Goal: Book appointment/travel/reservation

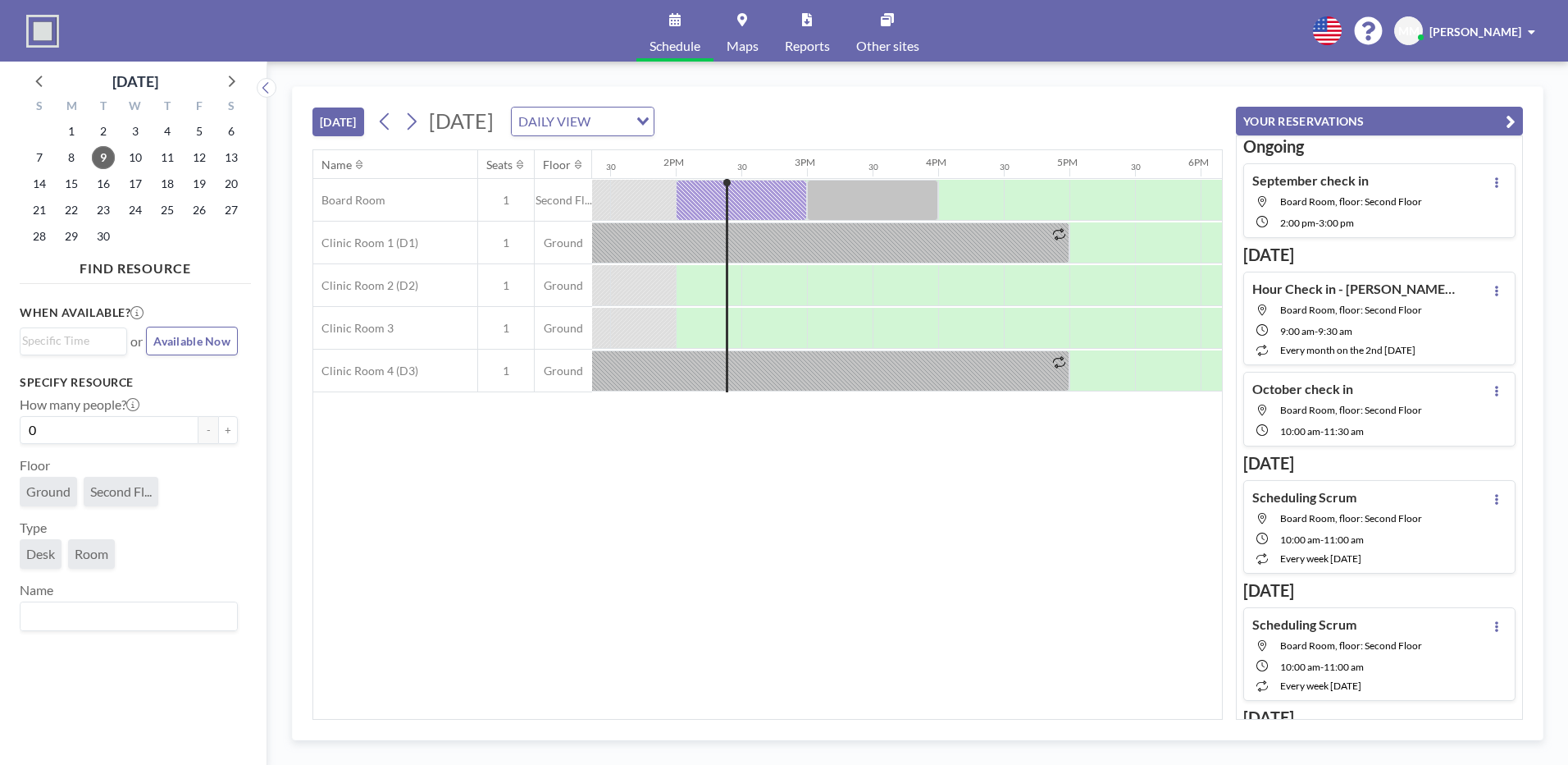
scroll to position [0, 1771]
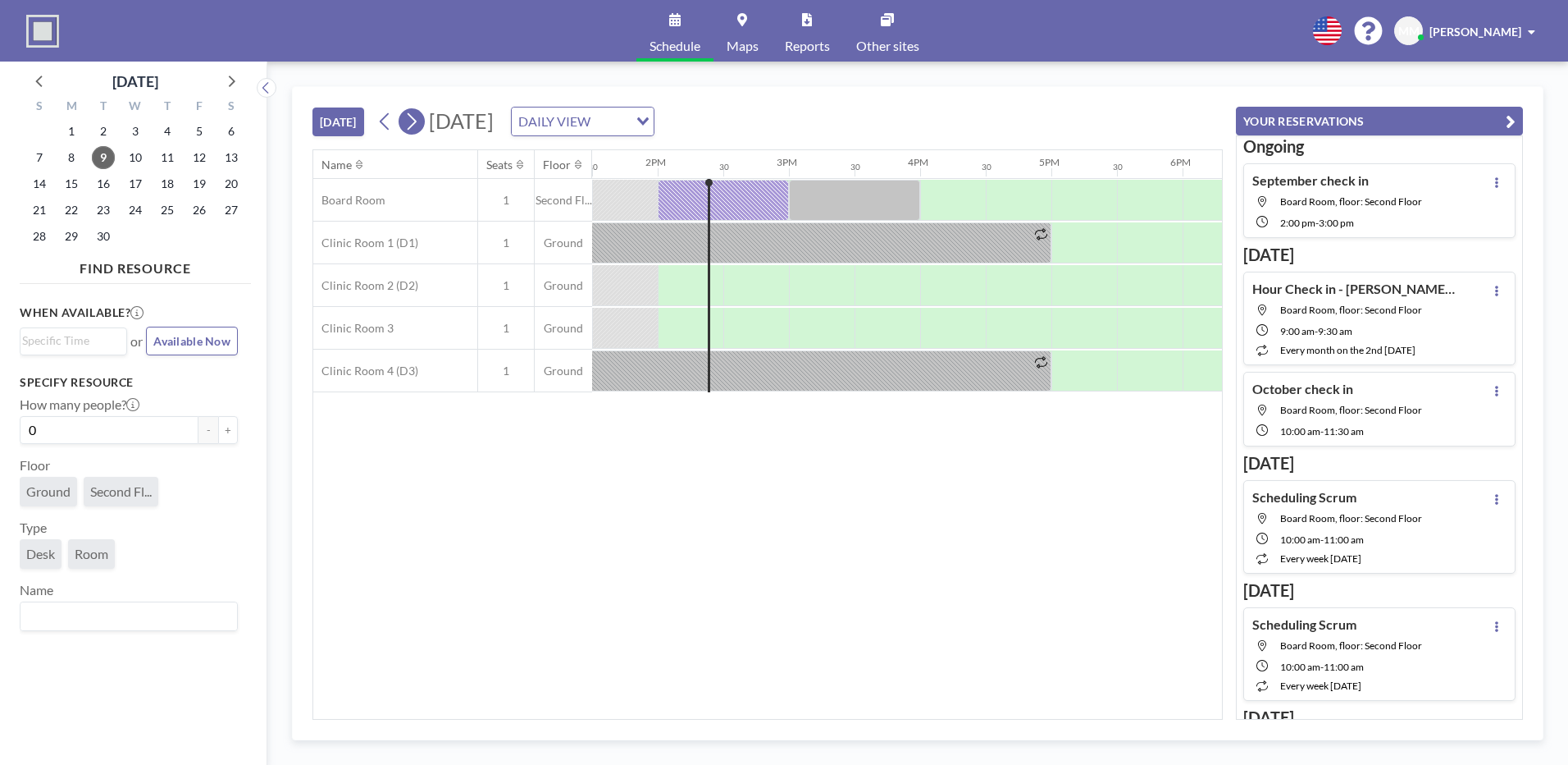
click at [419, 117] on icon at bounding box center [411, 121] width 15 height 25
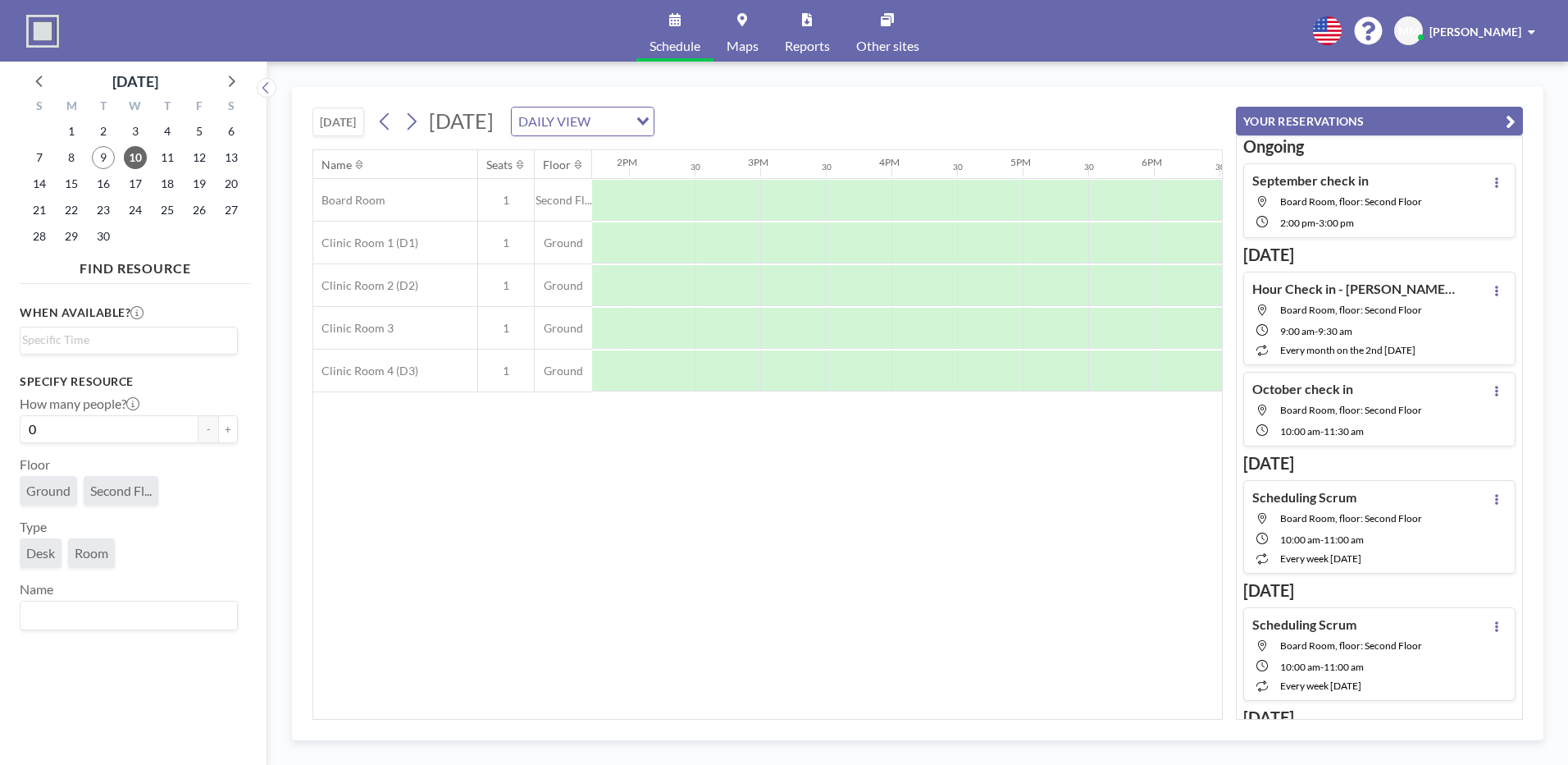
scroll to position [0, 1663]
click at [812, 196] on div at bounding box center [797, 200] width 65 height 41
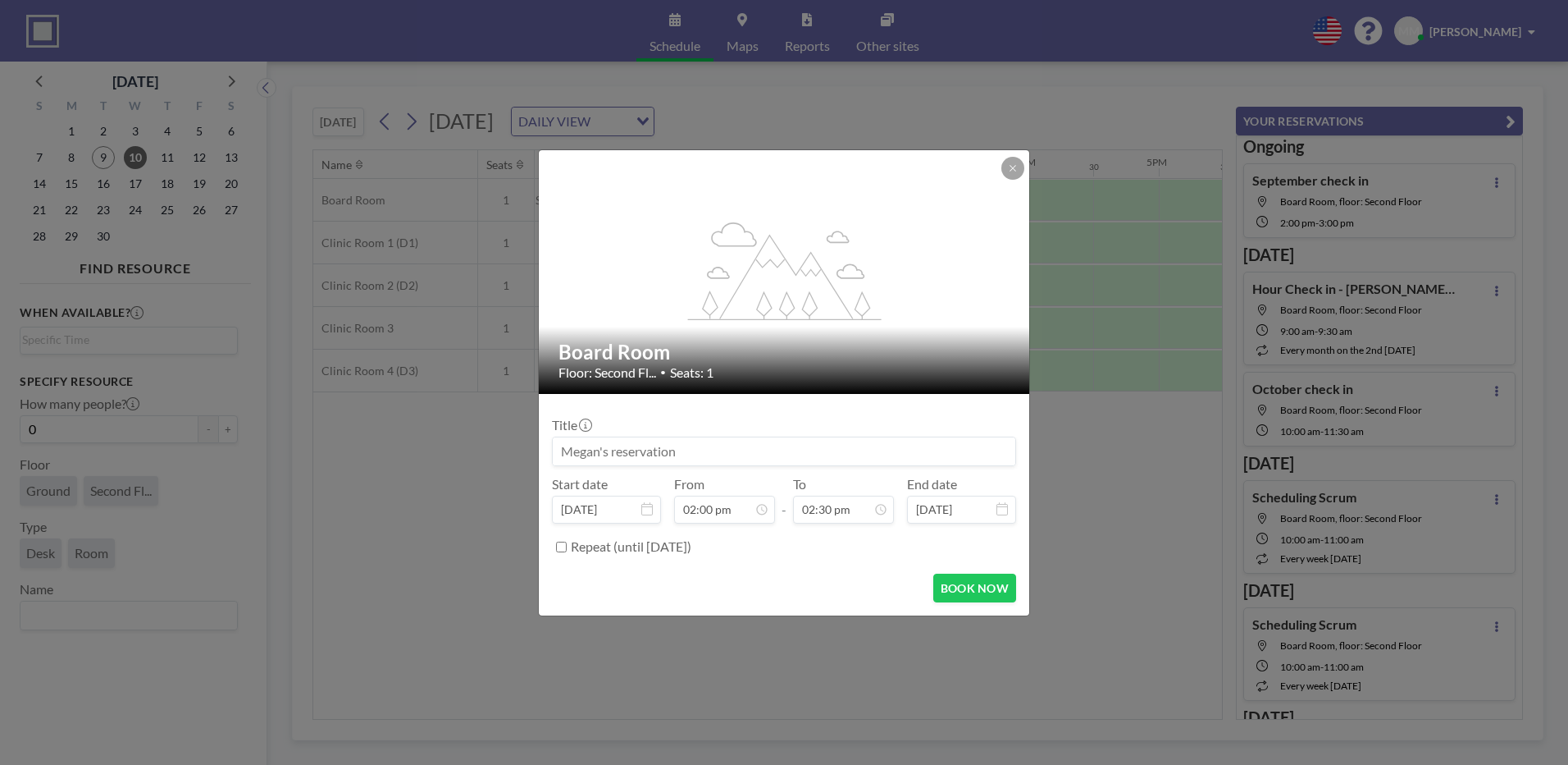
drag, startPoint x: 777, startPoint y: 458, endPoint x: 427, endPoint y: 426, distance: 351.5
click at [433, 447] on div "flex-grow: 1.2; Board Room Floor: Second Fl... • Seats: 1 Title Start date [DAT…" at bounding box center [784, 382] width 1568 height 765
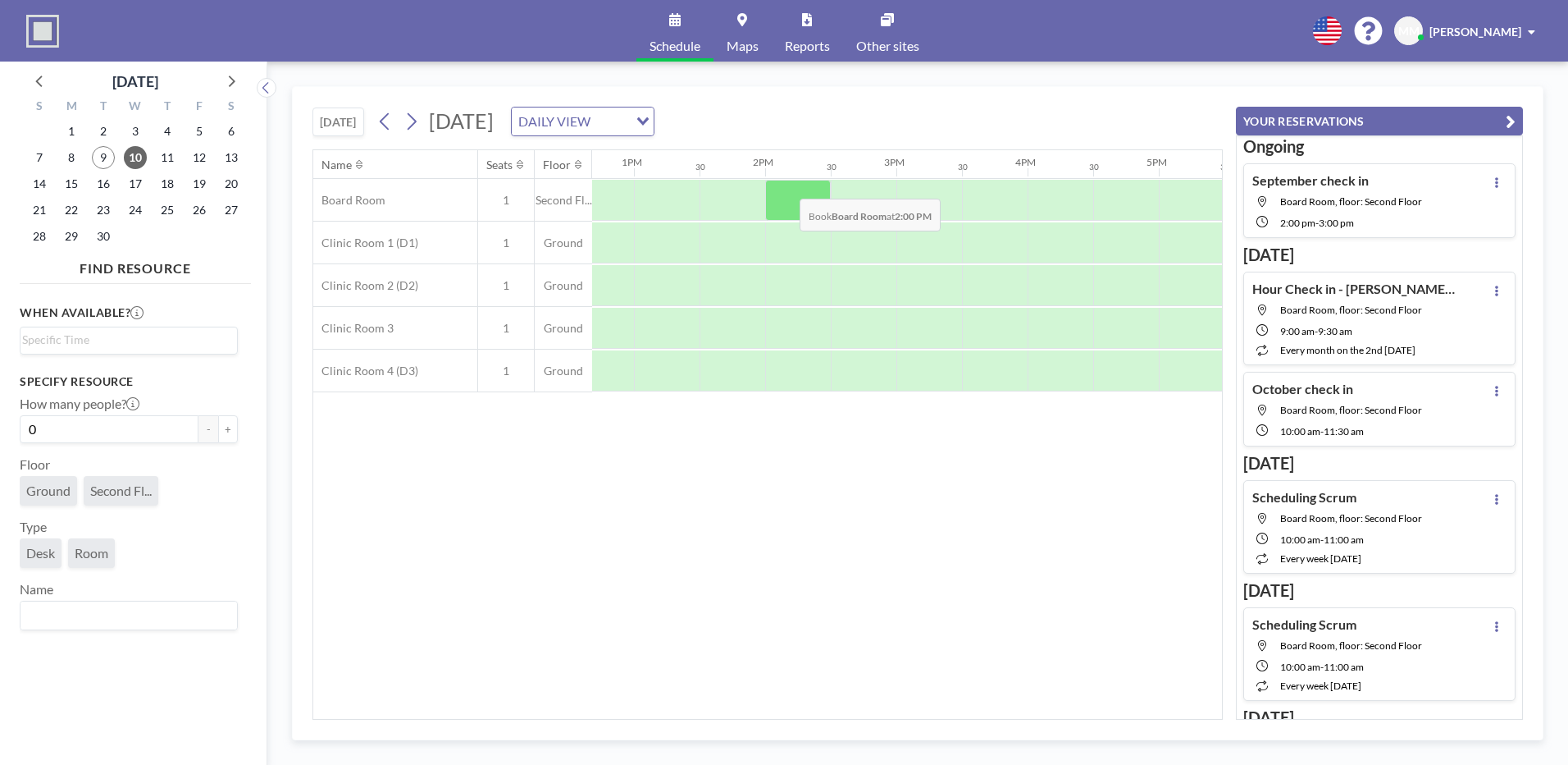
click at [787, 186] on div at bounding box center [797, 200] width 65 height 41
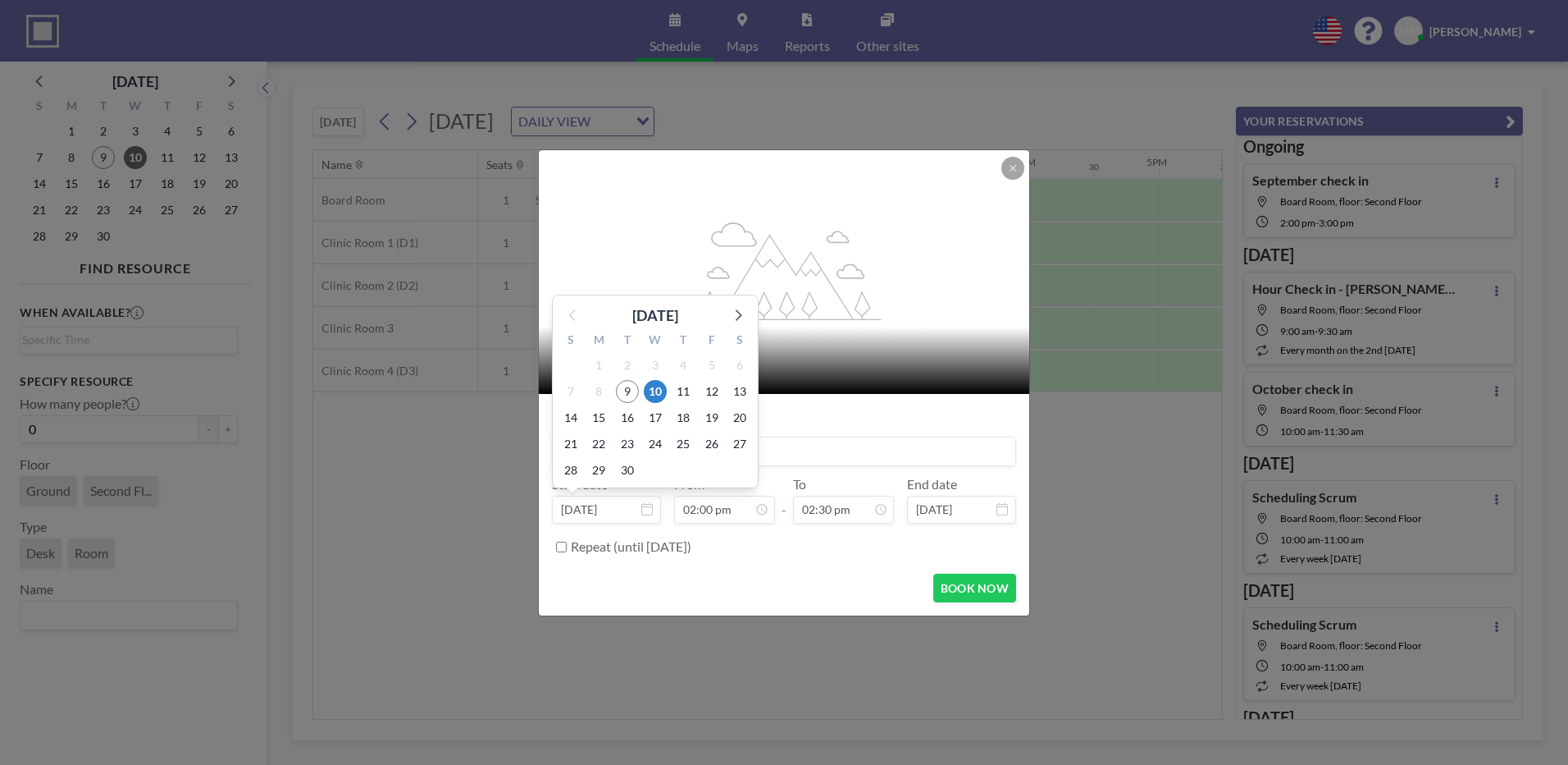
click at [650, 466] on div "1" at bounding box center [654, 470] width 27 height 26
click at [781, 437] on input at bounding box center [784, 450] width 462 height 27
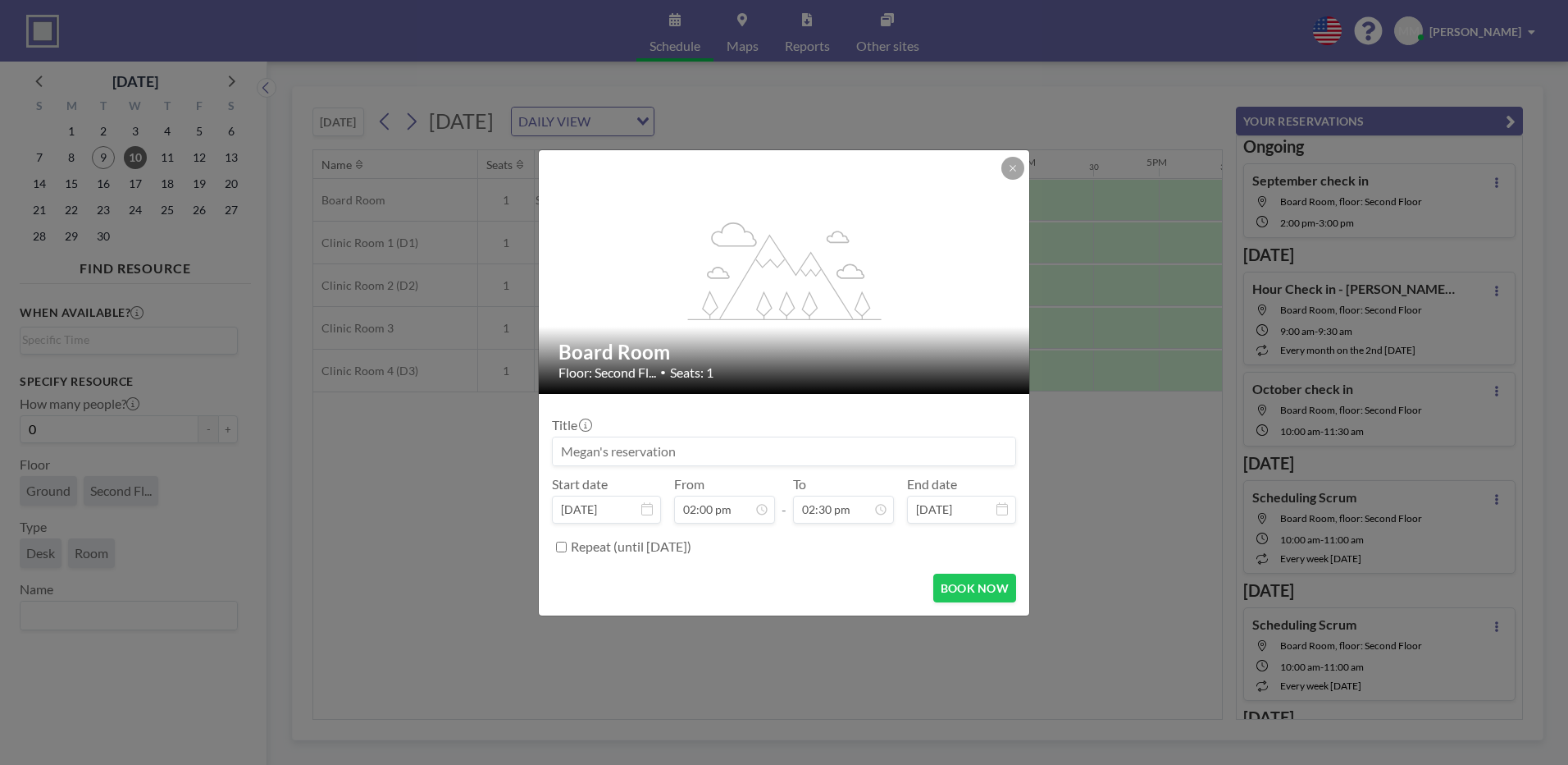
click at [790, 448] on input at bounding box center [784, 450] width 462 height 27
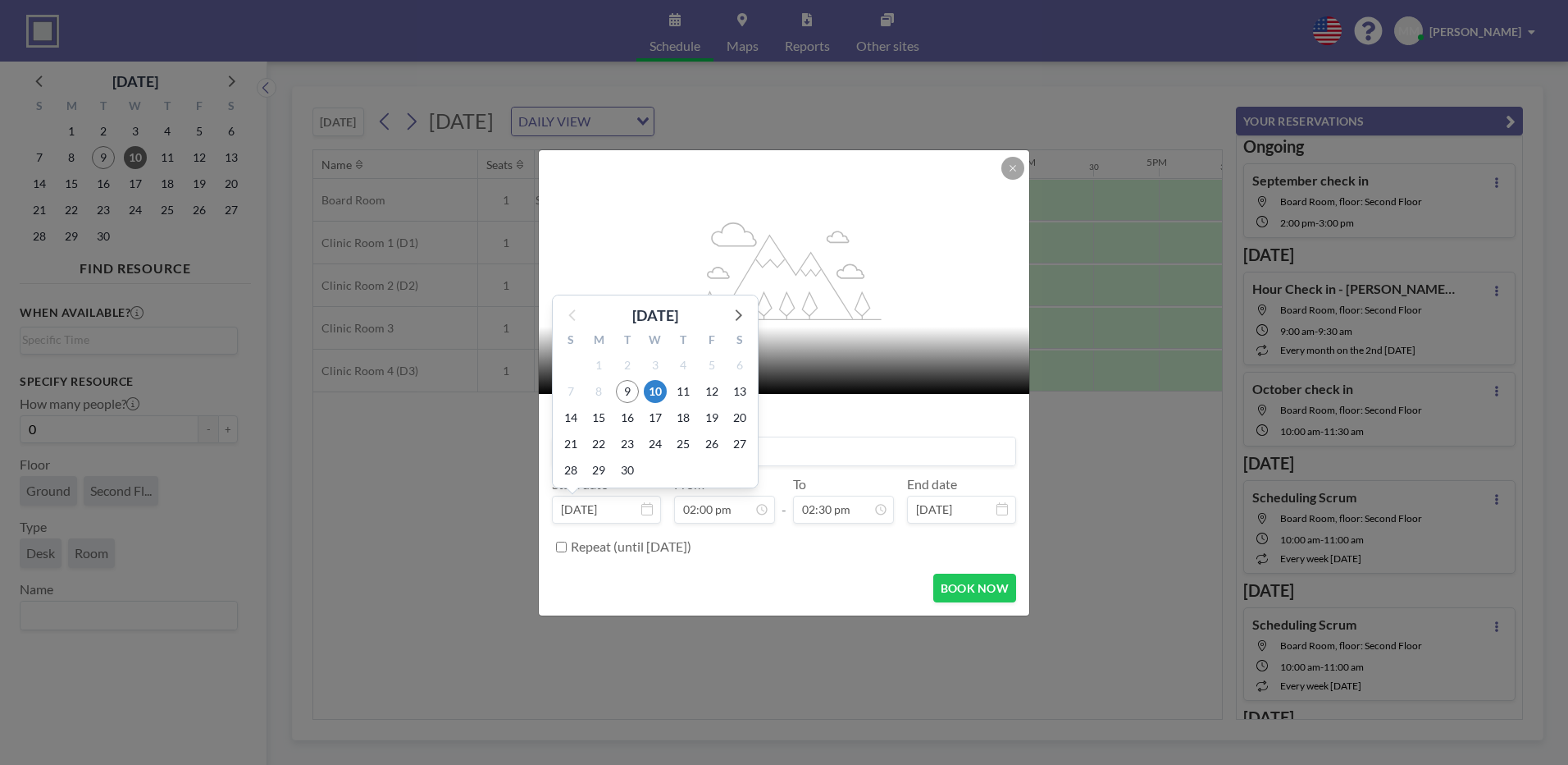
click at [944, 461] on input "OctoberCheck in" at bounding box center [784, 450] width 462 height 27
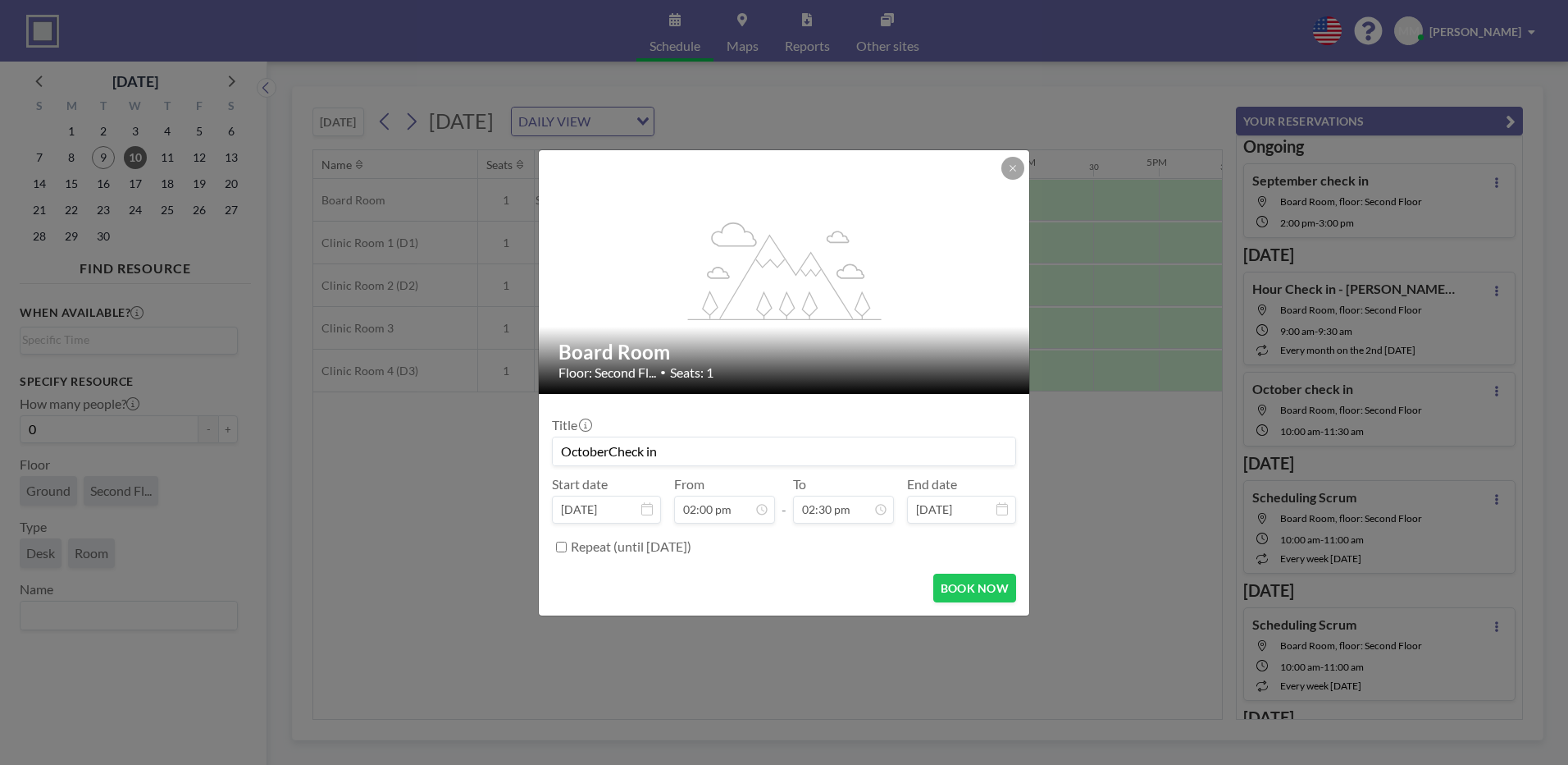
click at [611, 456] on input "OctoberCheck in" at bounding box center [784, 450] width 462 height 27
type input "October Check in"
click at [958, 585] on button "BOOK NOW" at bounding box center [974, 587] width 83 height 28
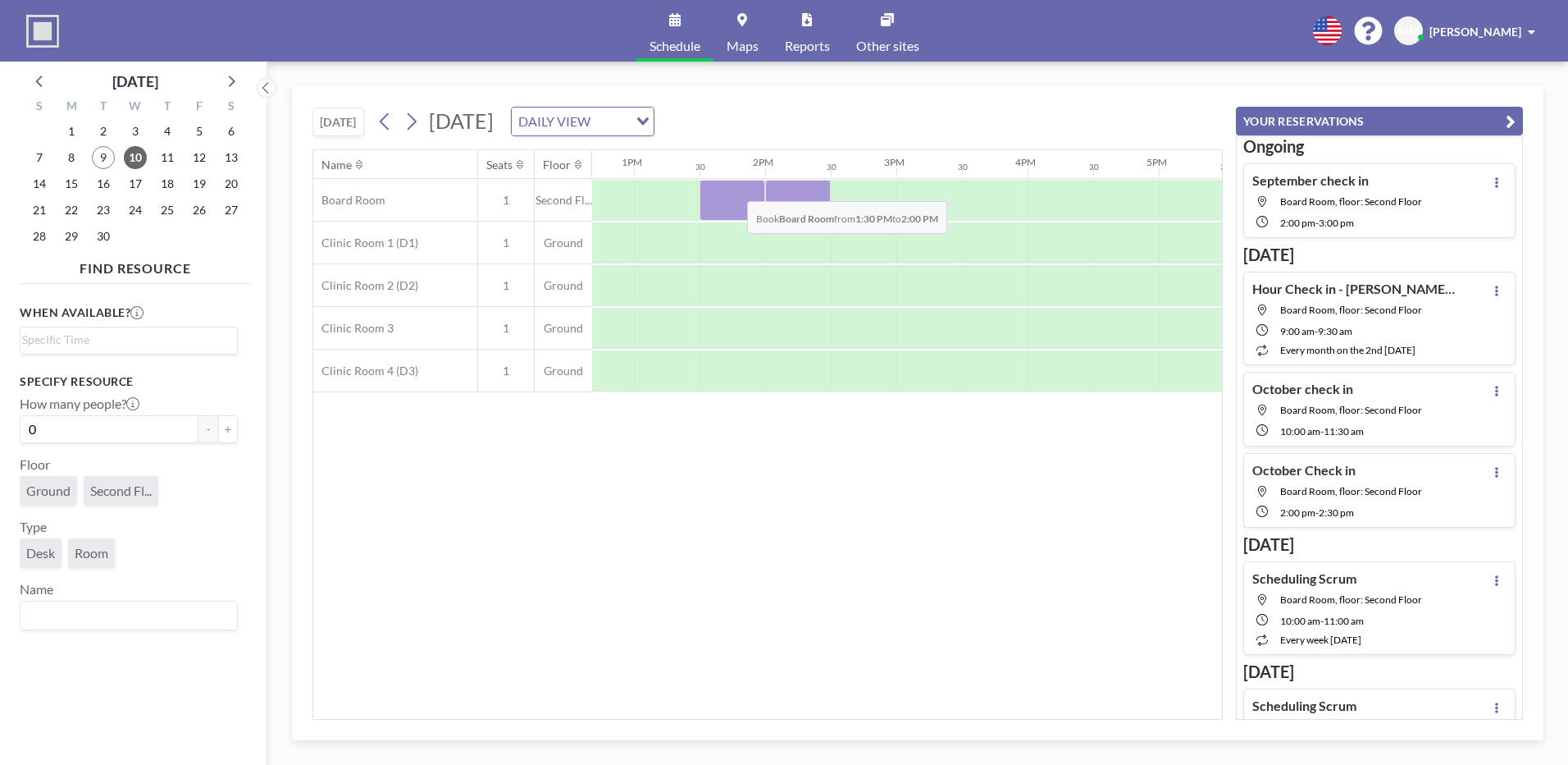
click at [734, 189] on div at bounding box center [732, 200] width 65 height 41
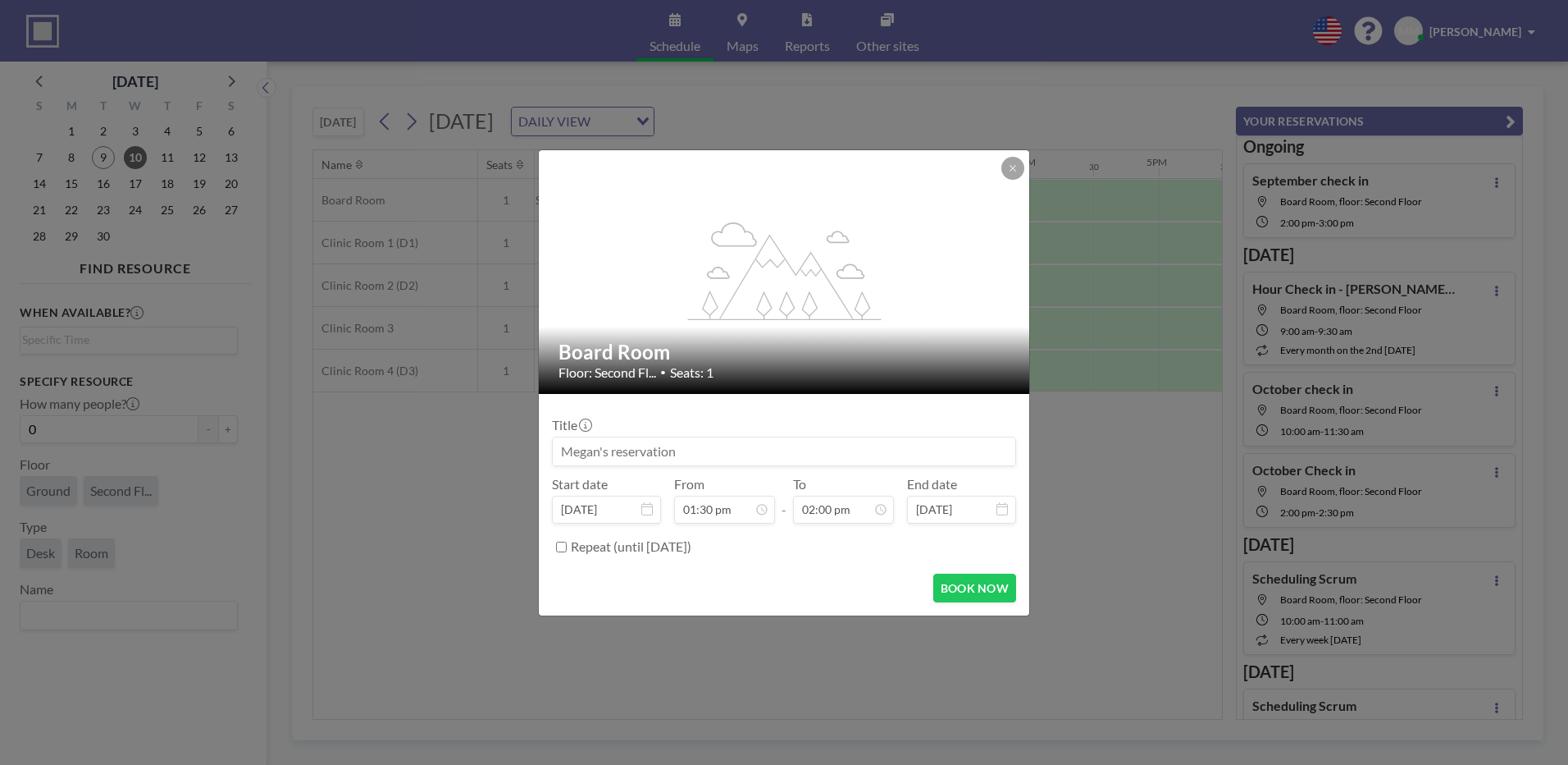
click at [1013, 171] on icon at bounding box center [1012, 168] width 9 height 9
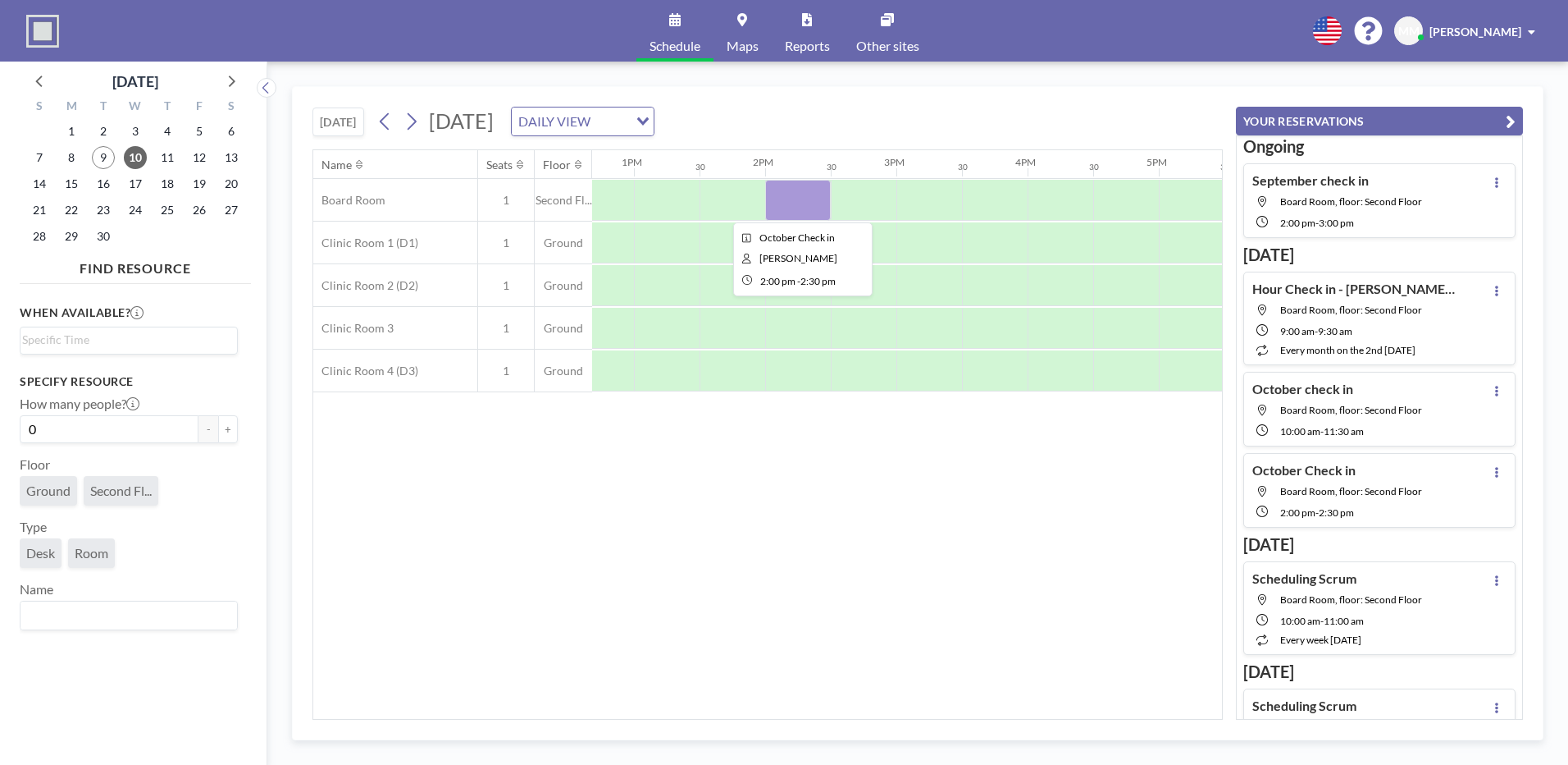
click at [790, 208] on div at bounding box center [797, 200] width 65 height 41
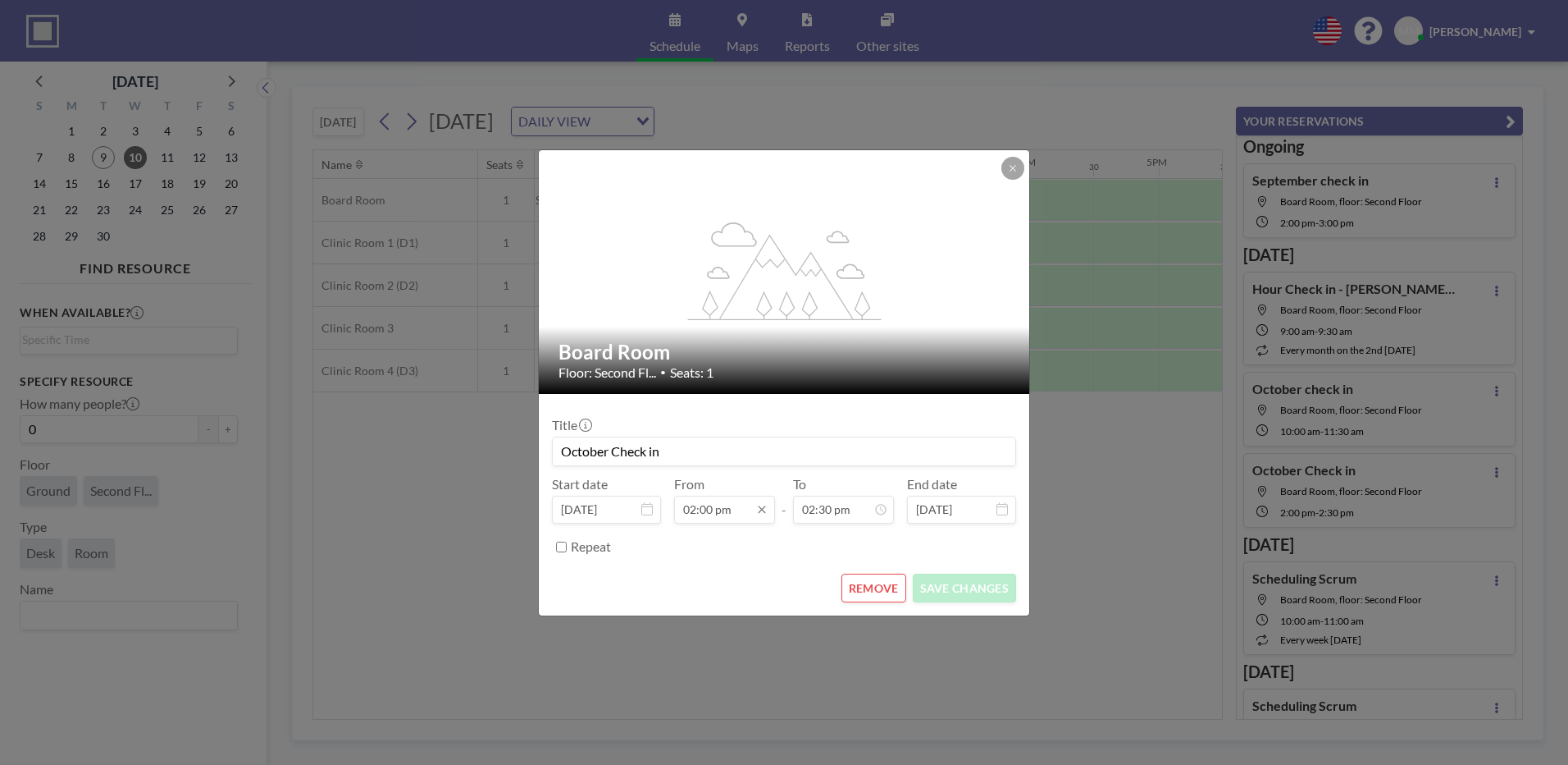
scroll to position [846, 0]
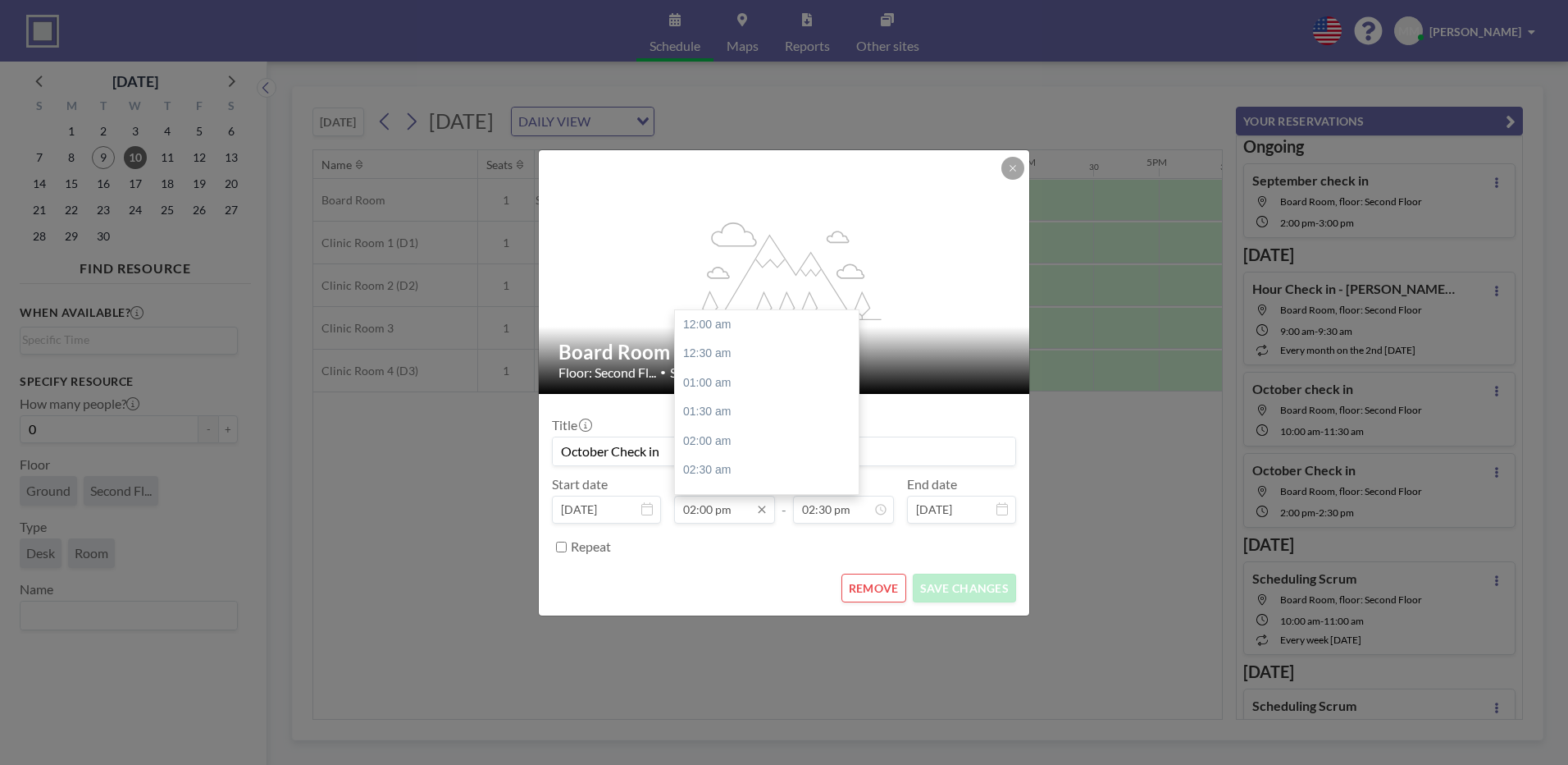
click at [699, 510] on input "02:00 pm" at bounding box center [724, 509] width 101 height 27
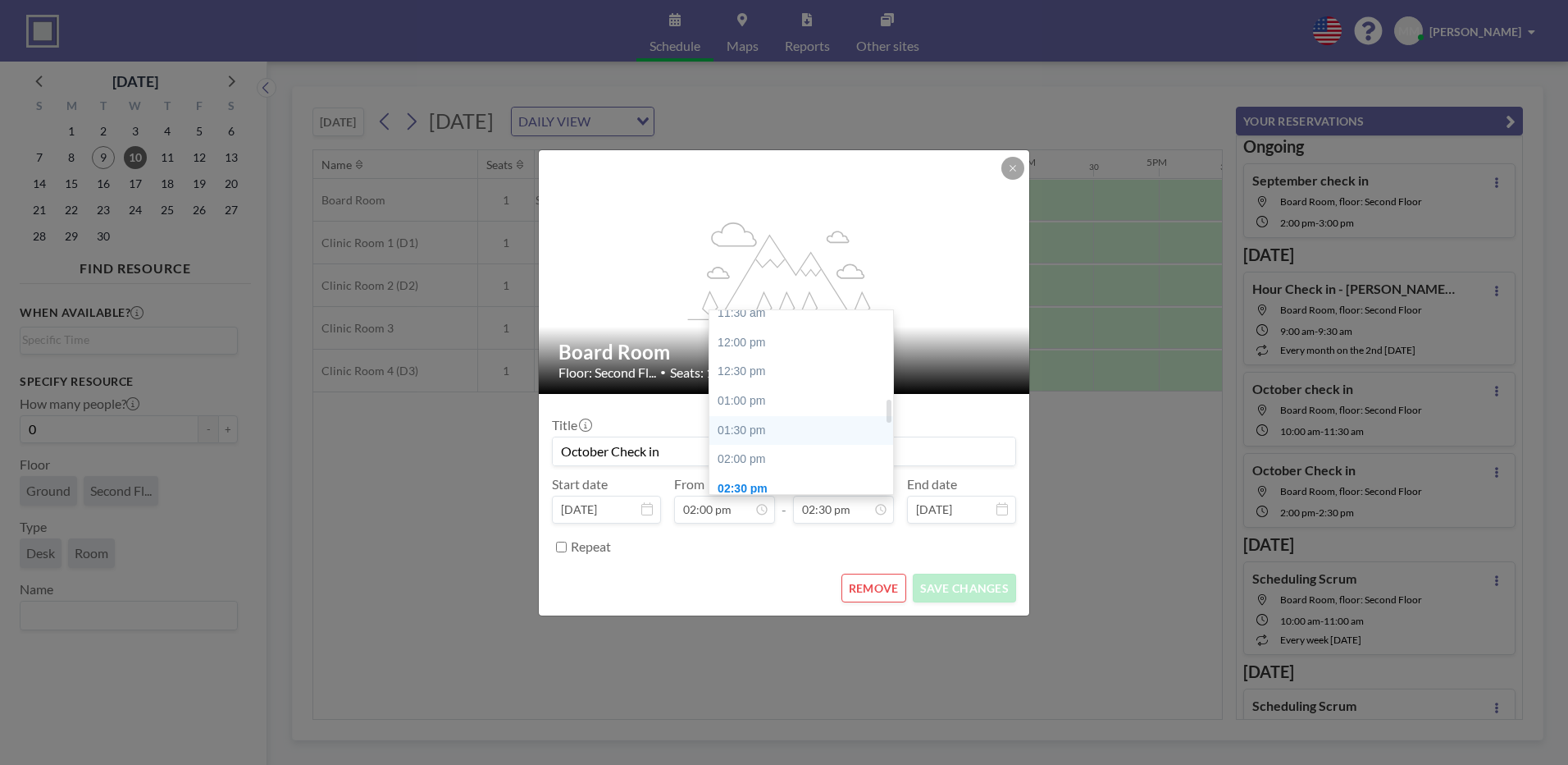
click at [758, 435] on div "01:30 pm" at bounding box center [804, 430] width 192 height 29
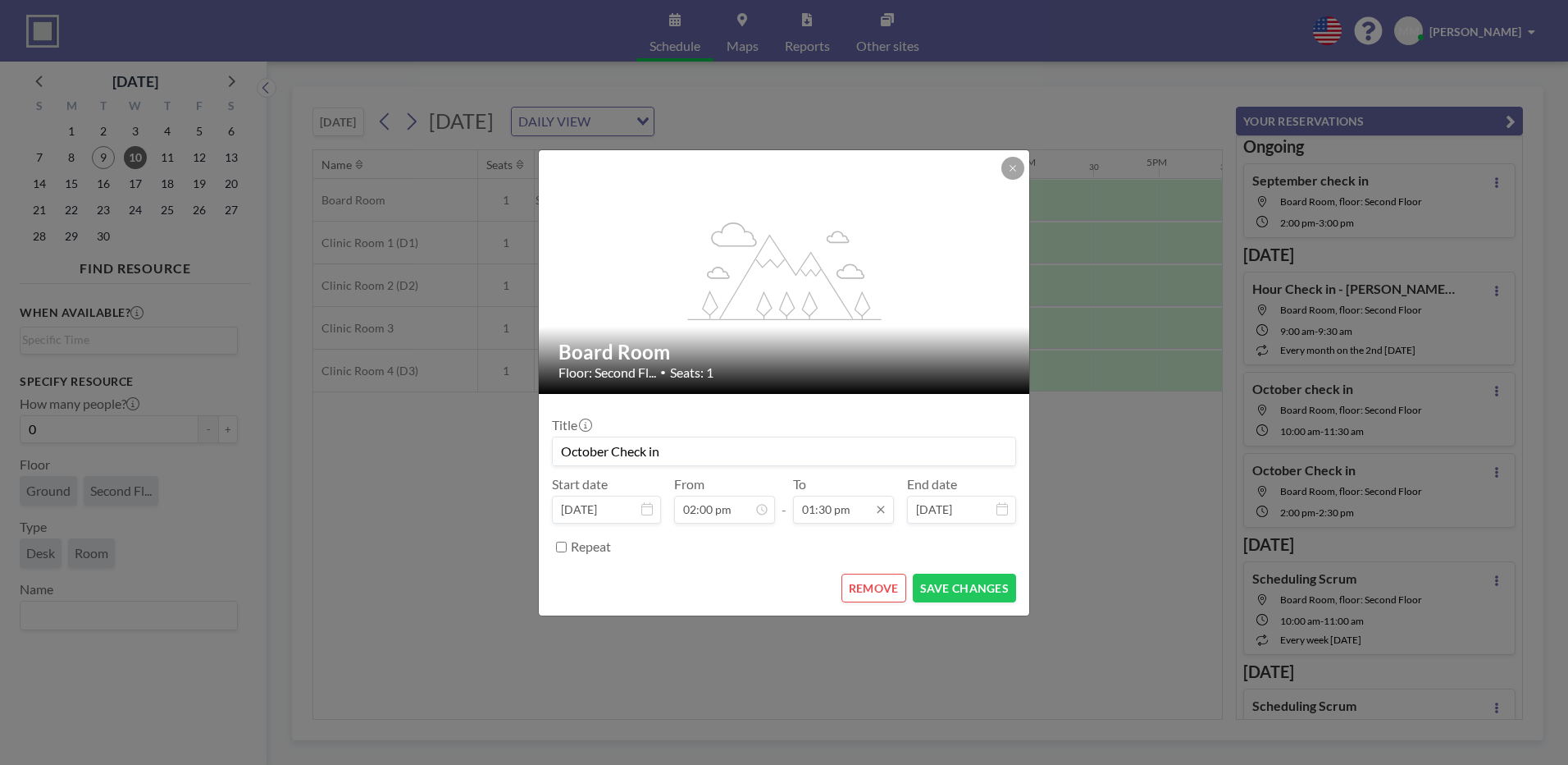
scroll to position [789, 0]
click at [826, 507] on input "01:30 pm" at bounding box center [843, 509] width 101 height 27
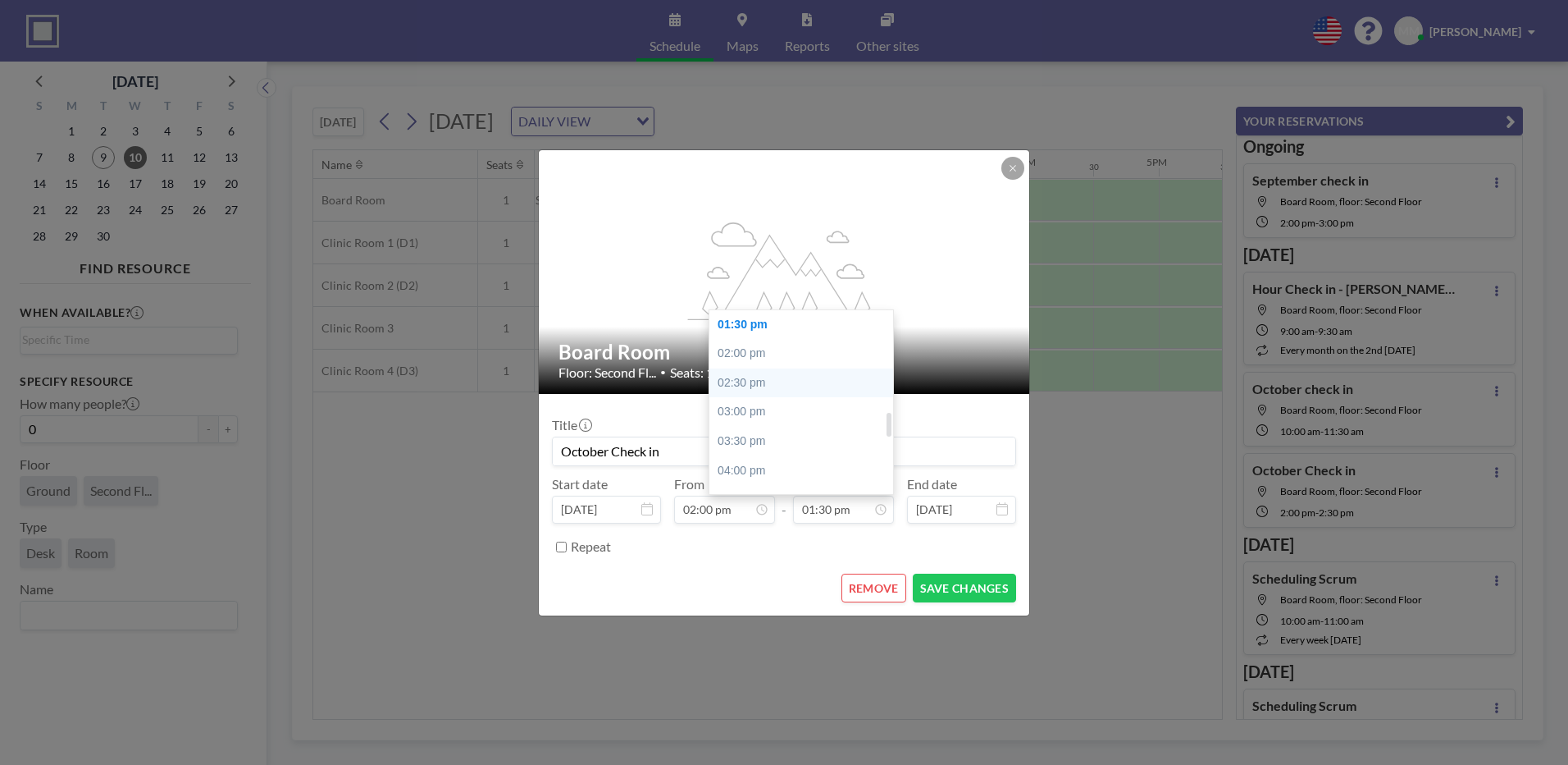
click at [783, 373] on div "02:30 pm" at bounding box center [804, 383] width 192 height 29
type input "02:30 pm"
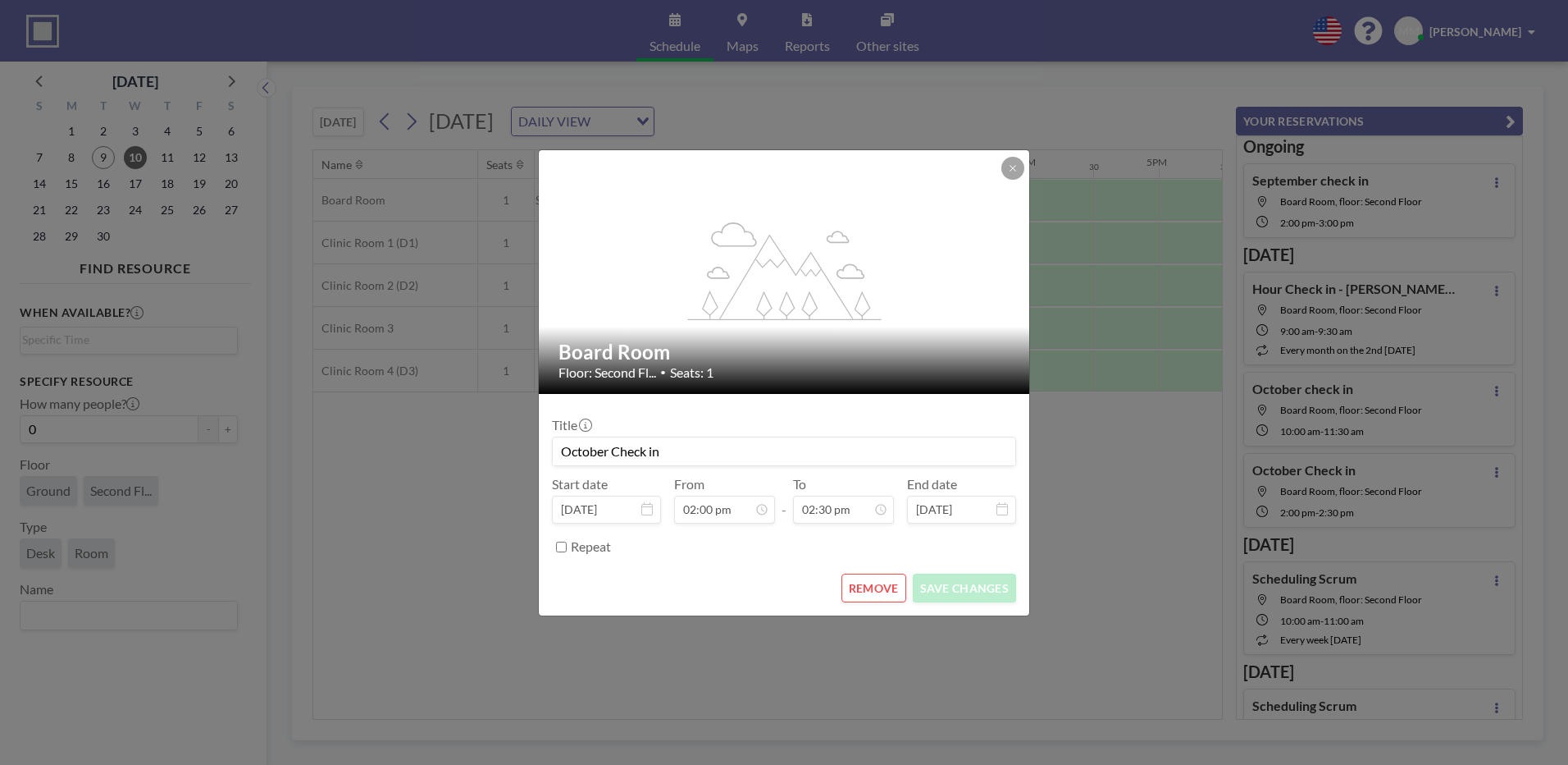
click at [827, 447] on input "October Check in" at bounding box center [784, 450] width 462 height 27
click at [842, 578] on button "REMOVE" at bounding box center [873, 587] width 65 height 28
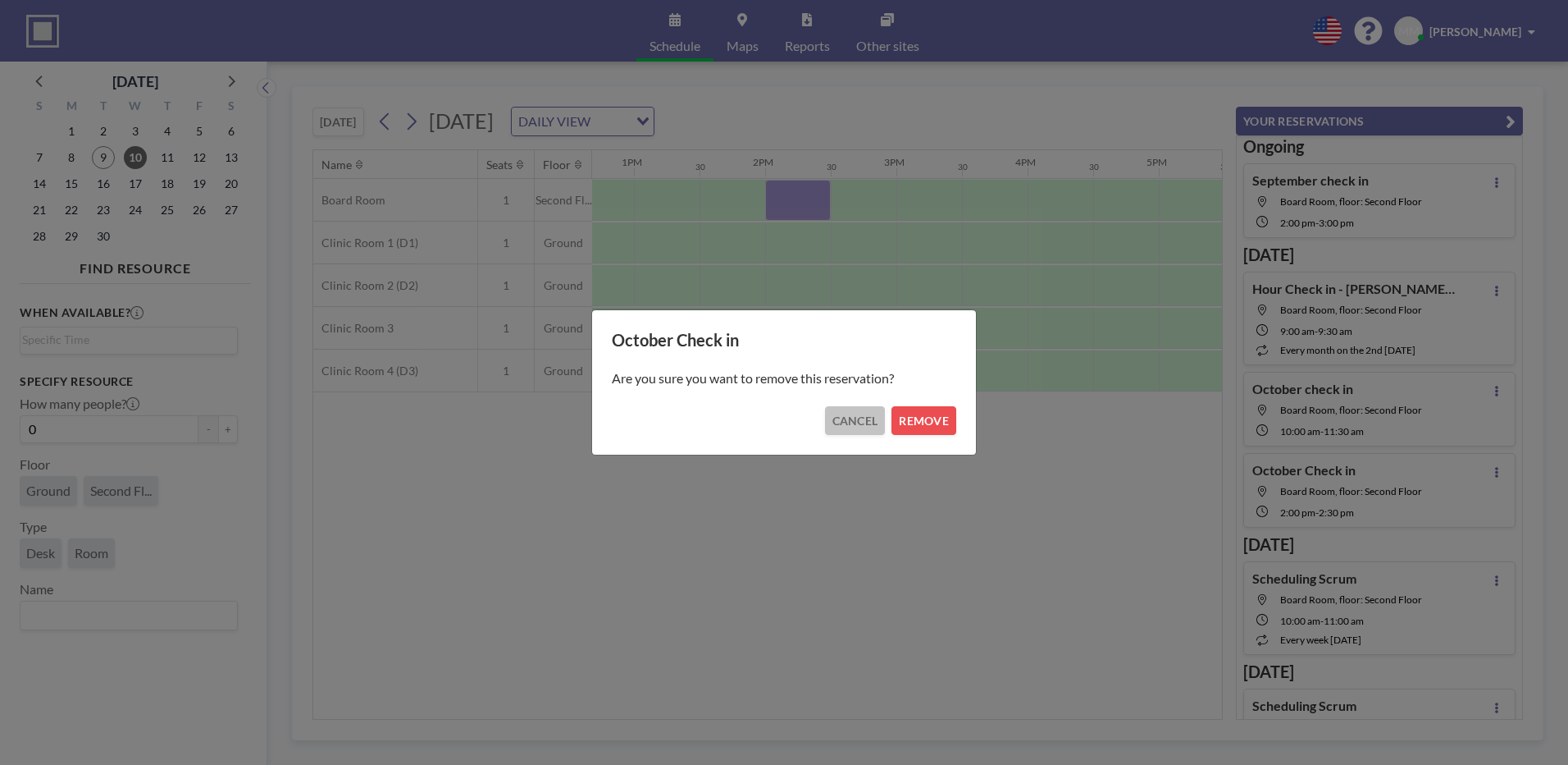
click at [839, 412] on button "CANCEL" at bounding box center [855, 420] width 60 height 28
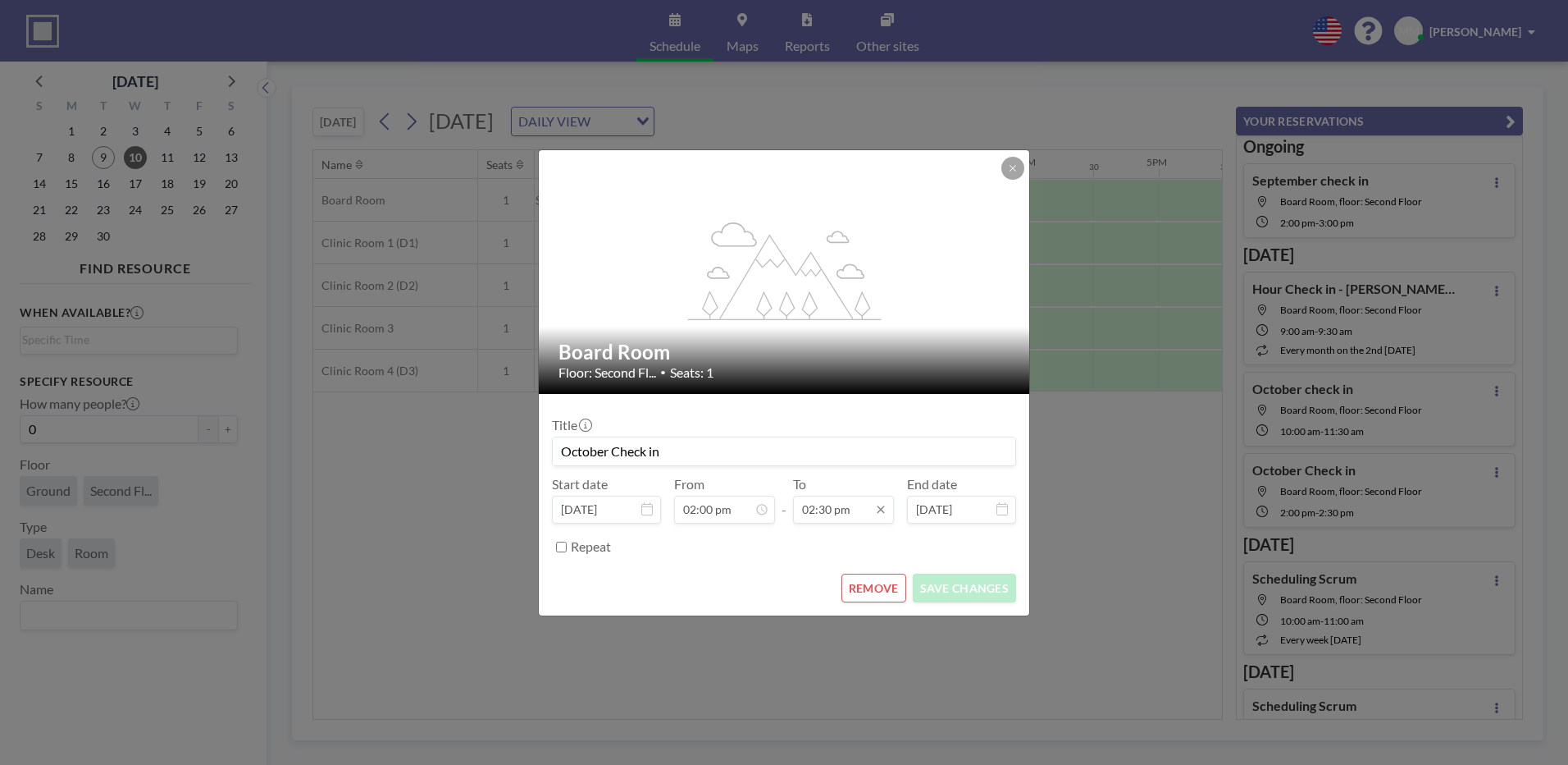
click at [829, 507] on input "02:30 pm" at bounding box center [843, 509] width 101 height 27
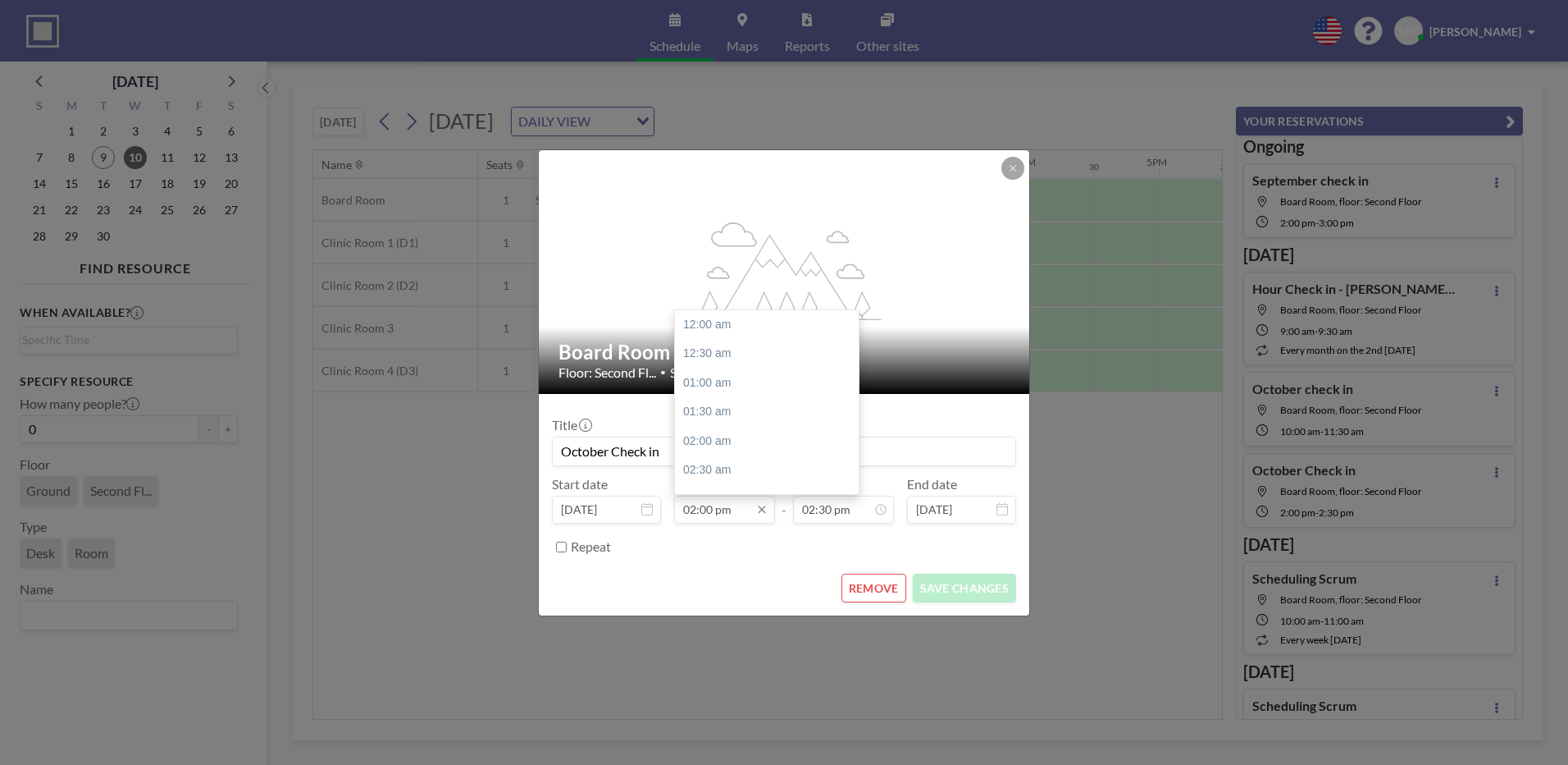
scroll to position [818, 0]
click at [724, 514] on input "02:00 pm" at bounding box center [724, 509] width 101 height 27
click at [761, 511] on icon at bounding box center [762, 509] width 8 height 8
click at [749, 456] on div "01:30 pm" at bounding box center [770, 459] width 192 height 29
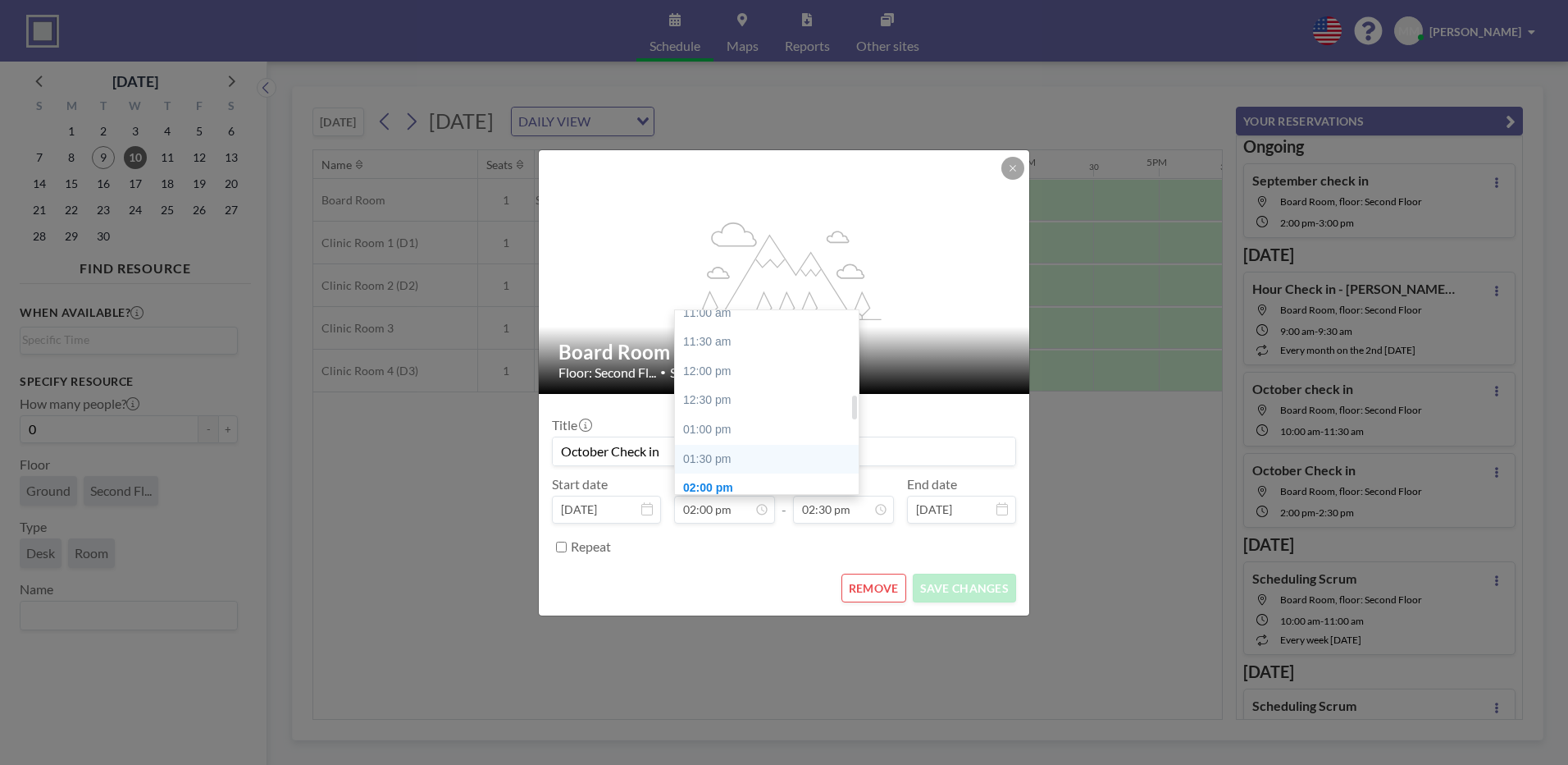
type input "01:30 pm"
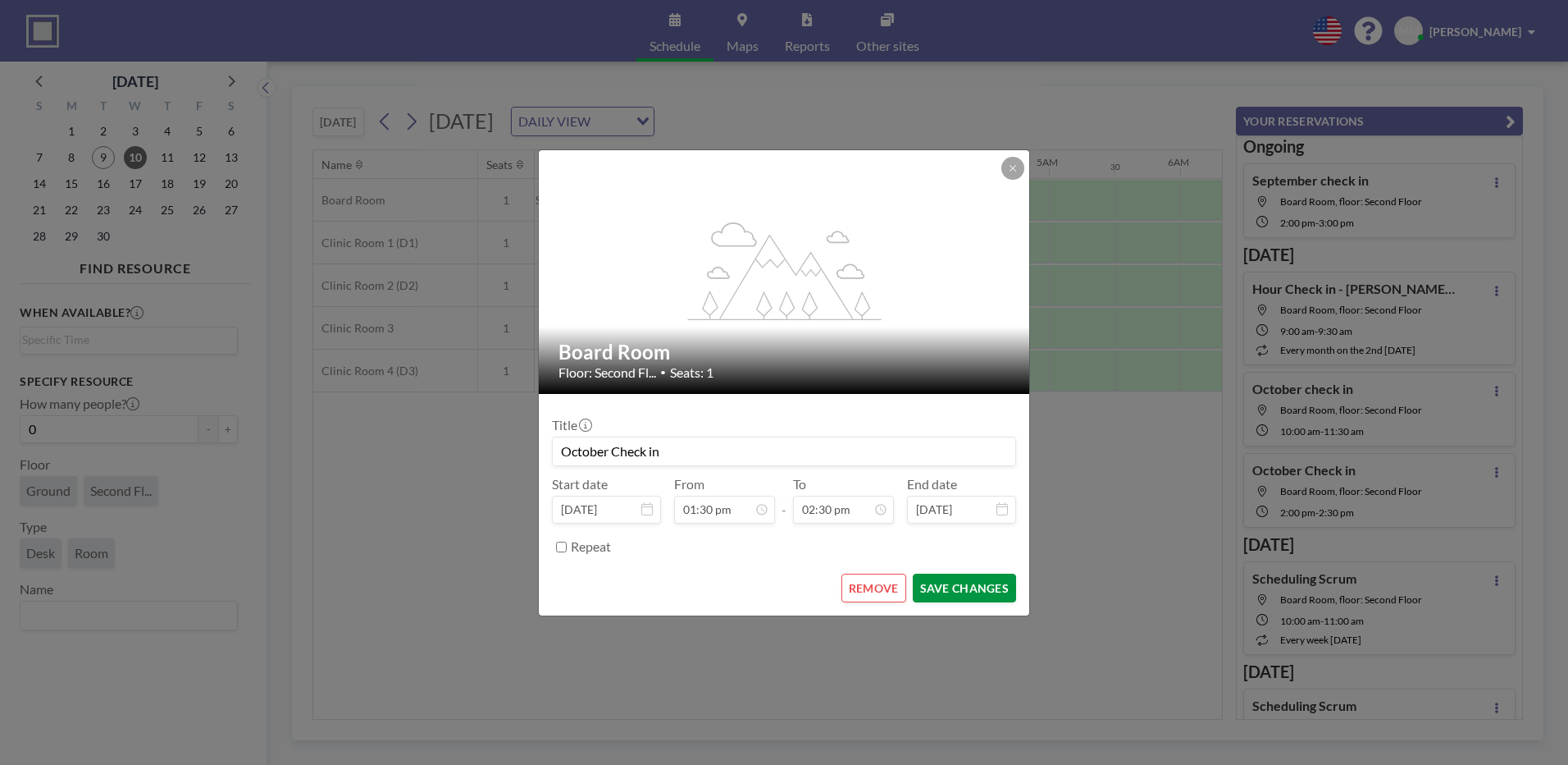
scroll to position [846, 0]
click at [965, 582] on button "SAVE CHANGES" at bounding box center [964, 587] width 103 height 28
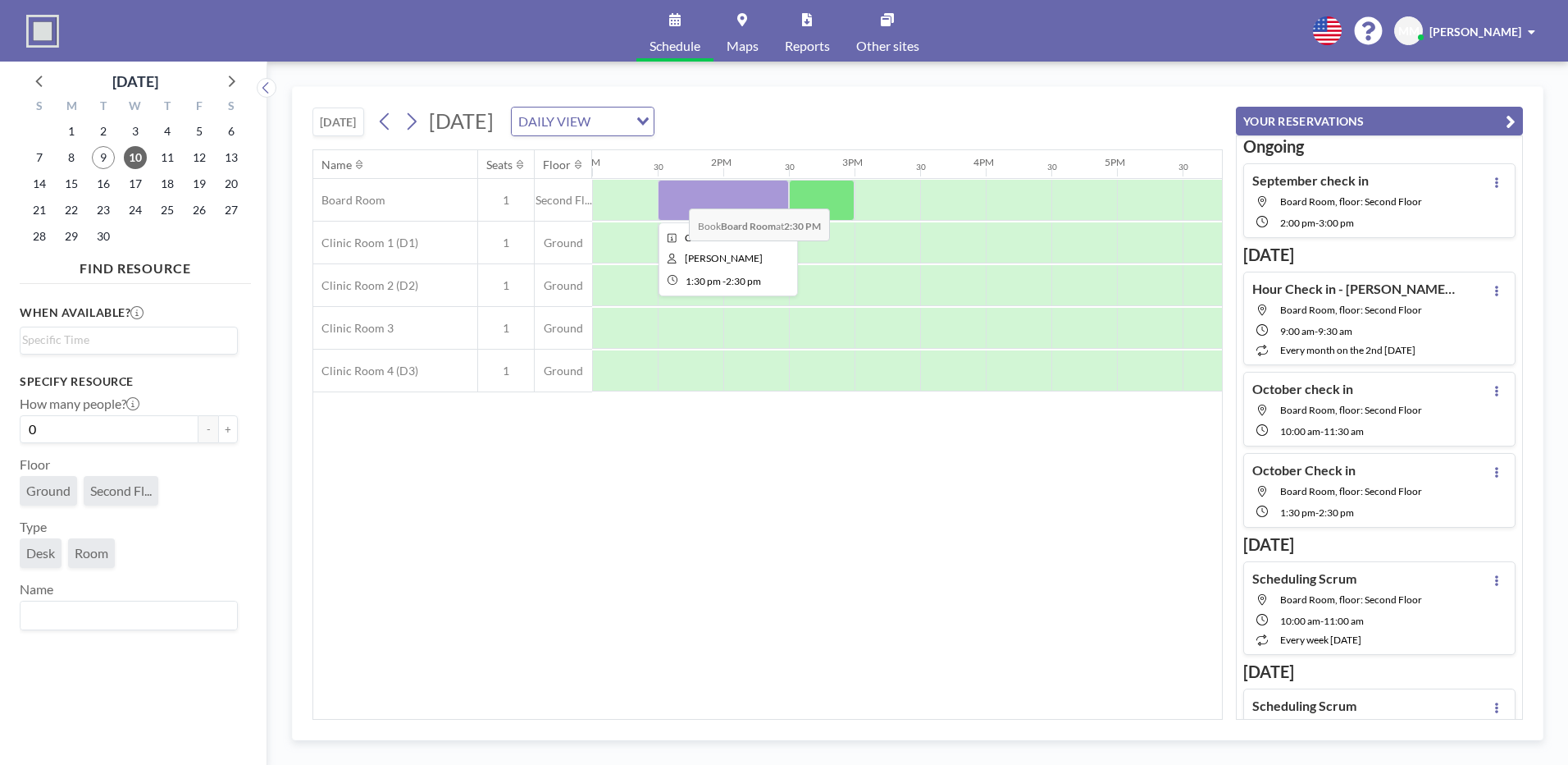
click at [676, 196] on div at bounding box center [723, 200] width 131 height 41
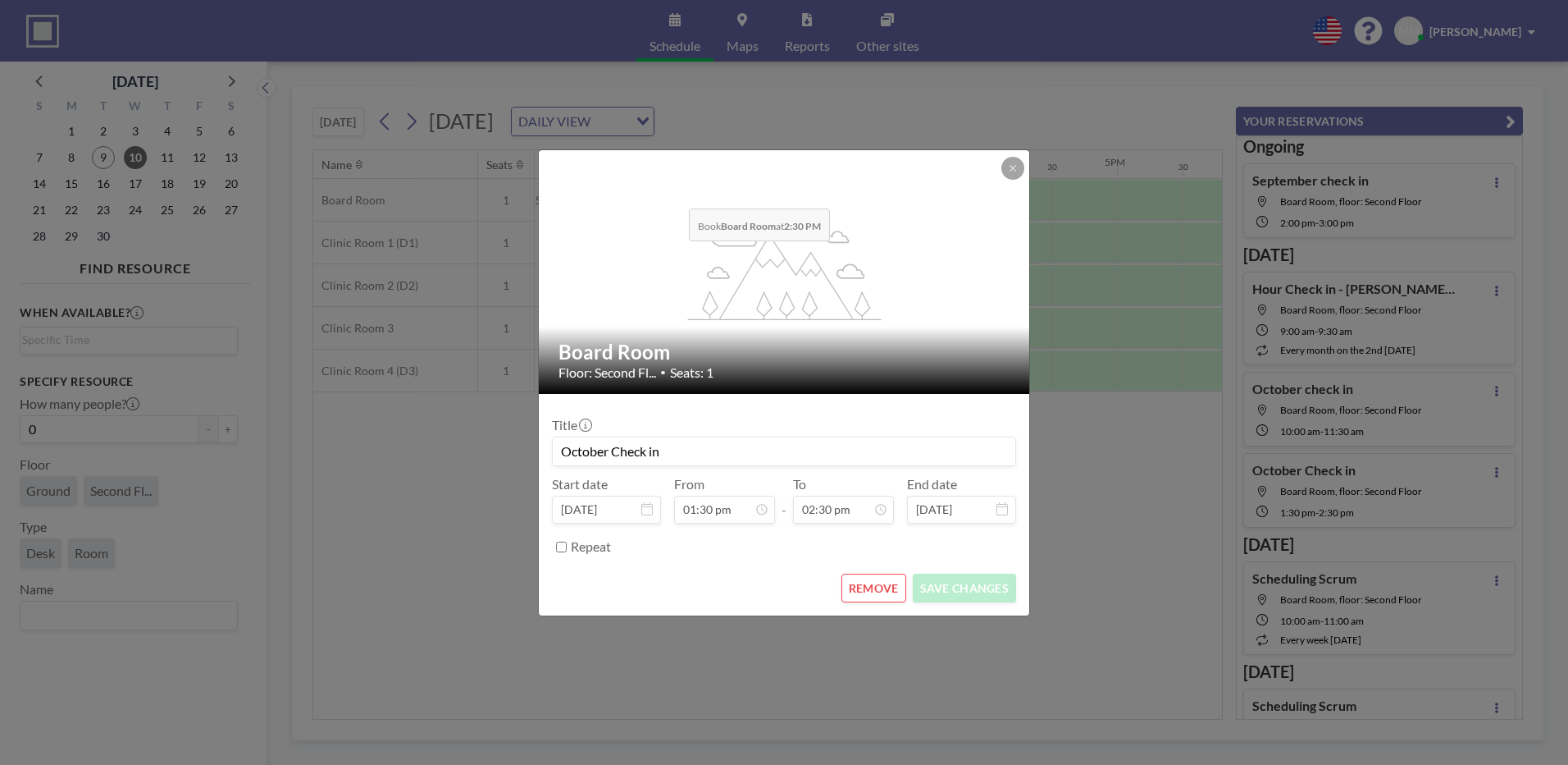
click at [676, 196] on div "flex-grow: 1.2;" at bounding box center [784, 272] width 492 height 244
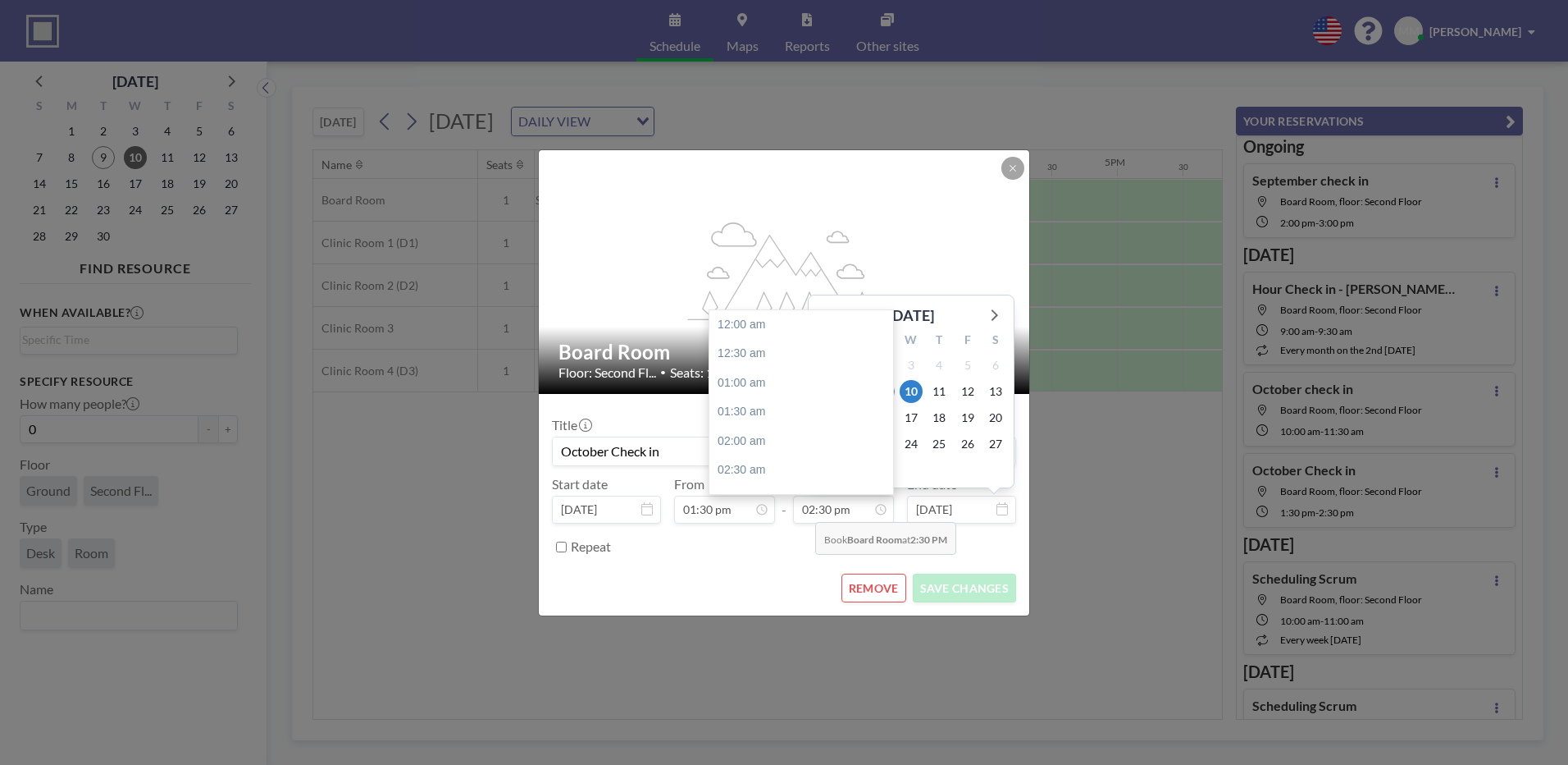
scroll to position [846, 0]
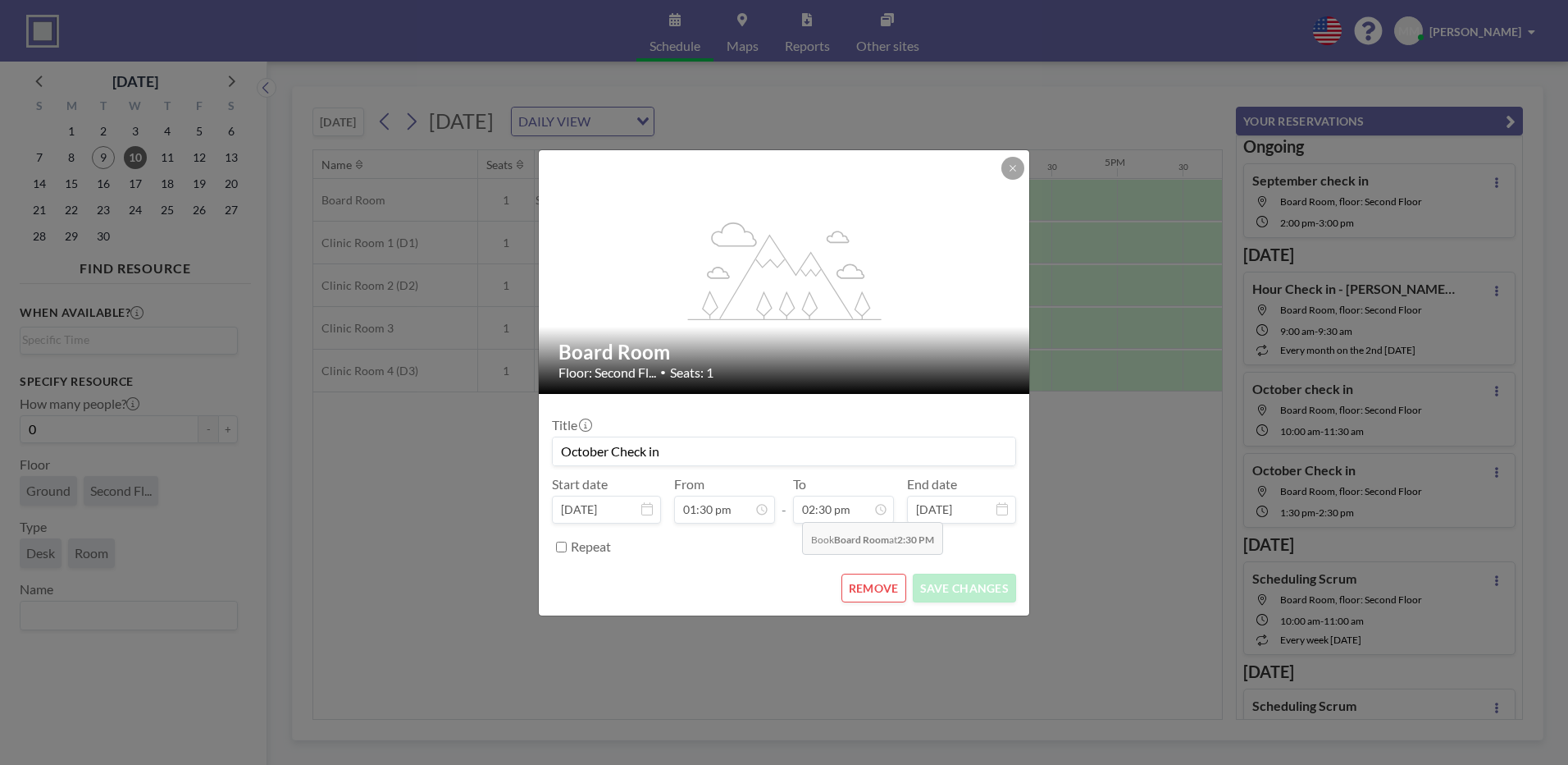
click at [789, 510] on div "Start date [DATE] From 01:30 pm - To 02:30 pm 12:00 am 12:30 am 01:00 am 01:30 …" at bounding box center [784, 499] width 464 height 47
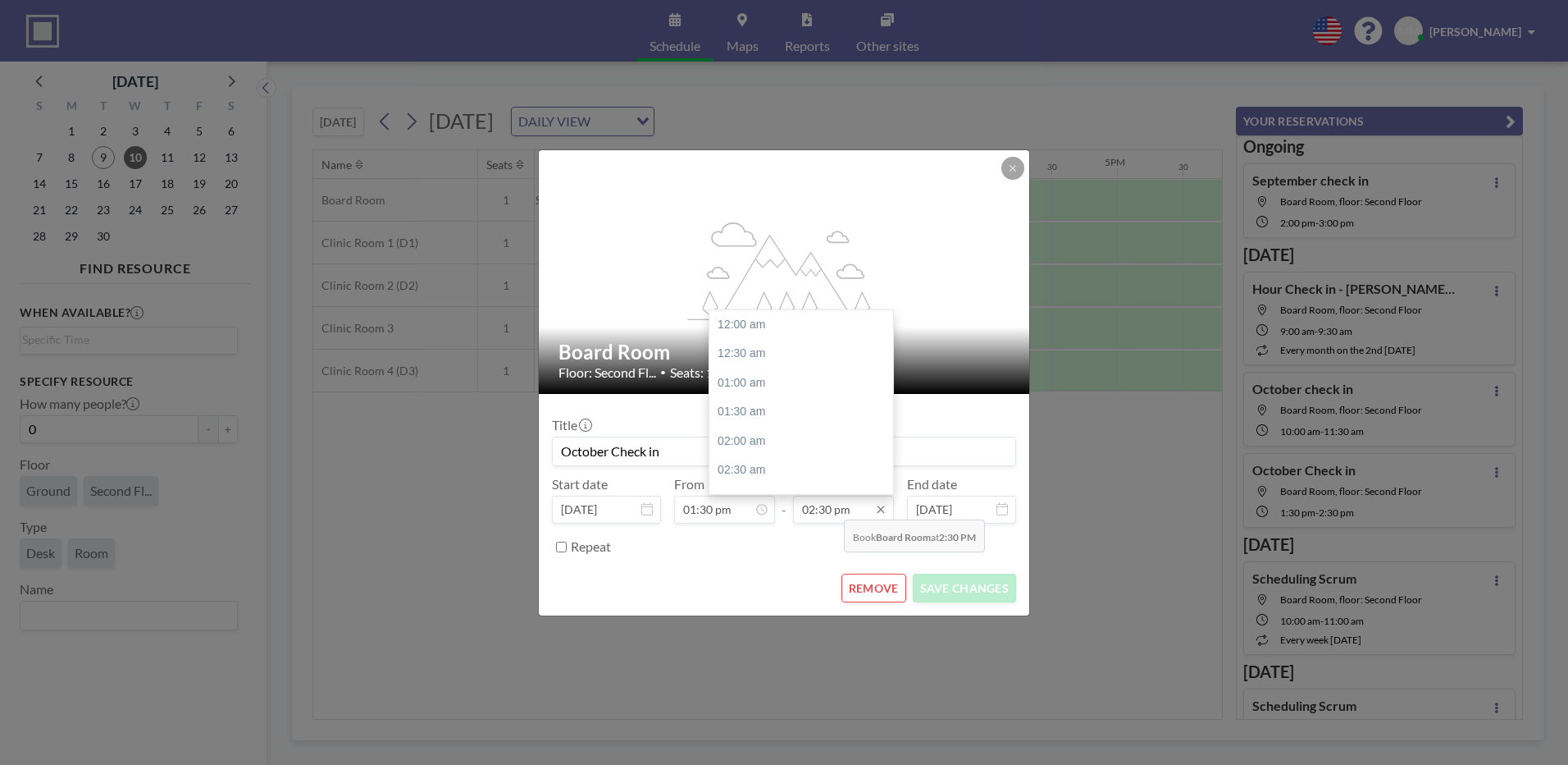
click at [831, 507] on input "02:30 pm" at bounding box center [843, 509] width 101 height 27
click at [737, 358] on div "03:00 pm" at bounding box center [804, 353] width 192 height 29
type input "03:00 pm"
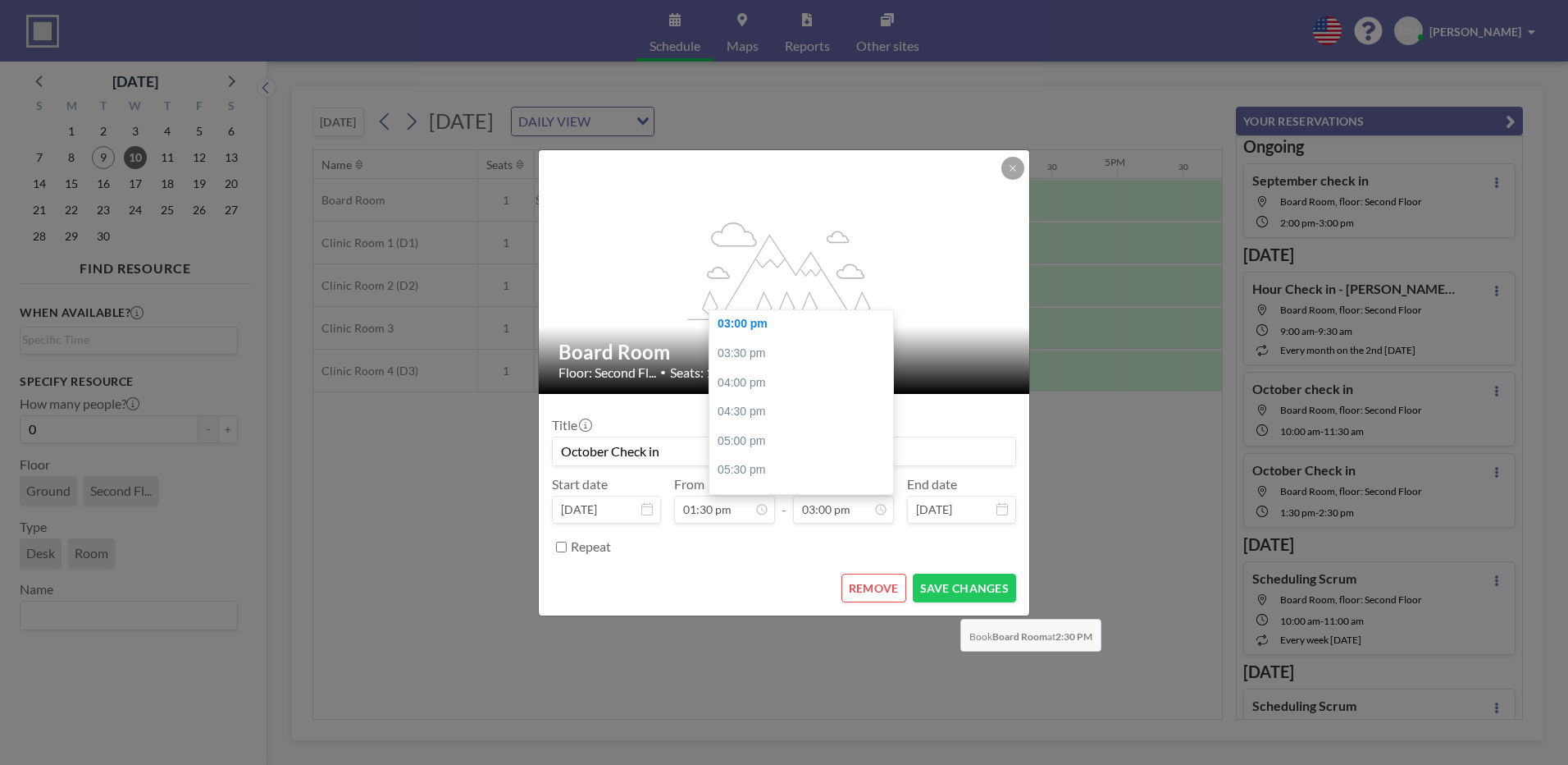
click at [947, 606] on form "Title October Check in Start date [DATE] From 01:30 pm - To 03:00 pm 12:00 am 1…" at bounding box center [784, 504] width 491 height 221
click at [942, 580] on button "SAVE CHANGES" at bounding box center [964, 587] width 103 height 28
